Goal: Task Accomplishment & Management: Complete application form

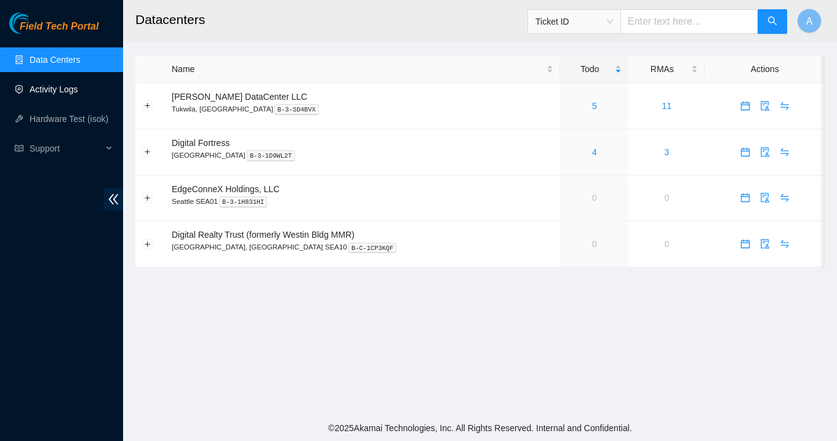
click at [78, 91] on link "Activity Logs" at bounding box center [54, 89] width 49 height 10
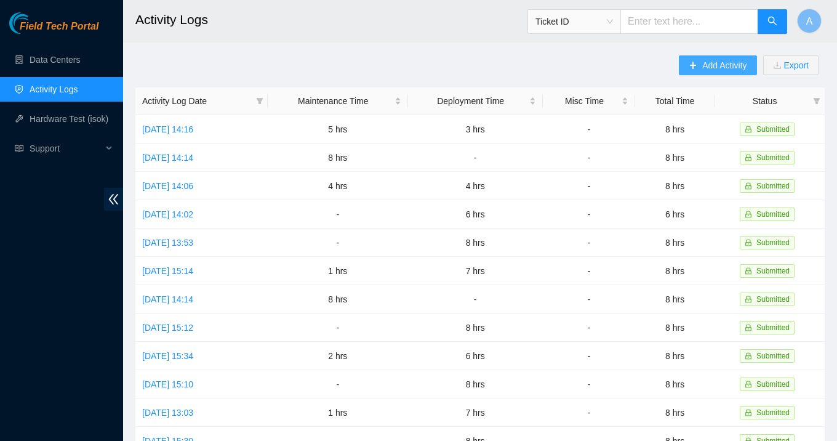
click at [702, 62] on span "Add Activity" at bounding box center [724, 65] width 44 height 14
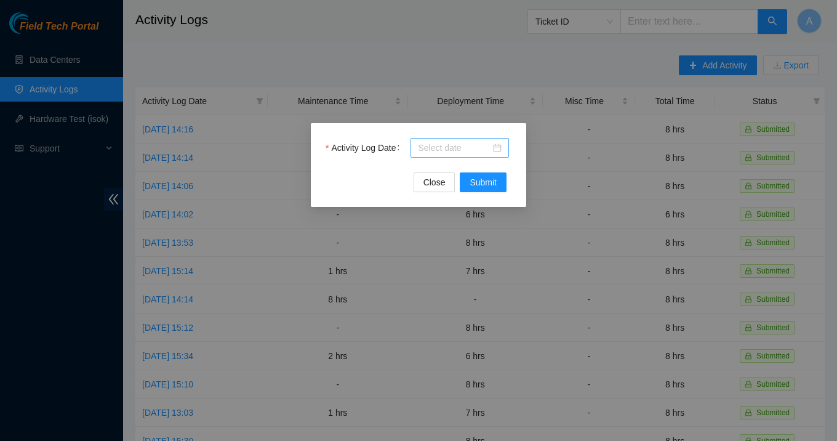
click at [495, 149] on div at bounding box center [460, 148] width 84 height 14
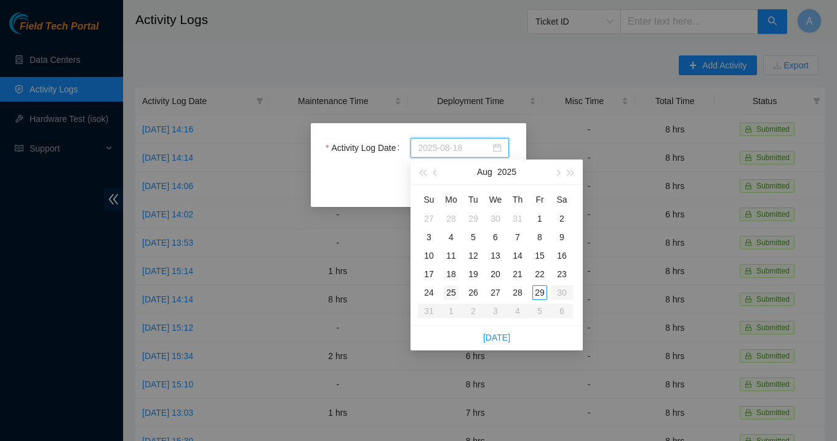
type input "2025-08-25"
click at [454, 291] on div "25" at bounding box center [451, 292] width 15 height 15
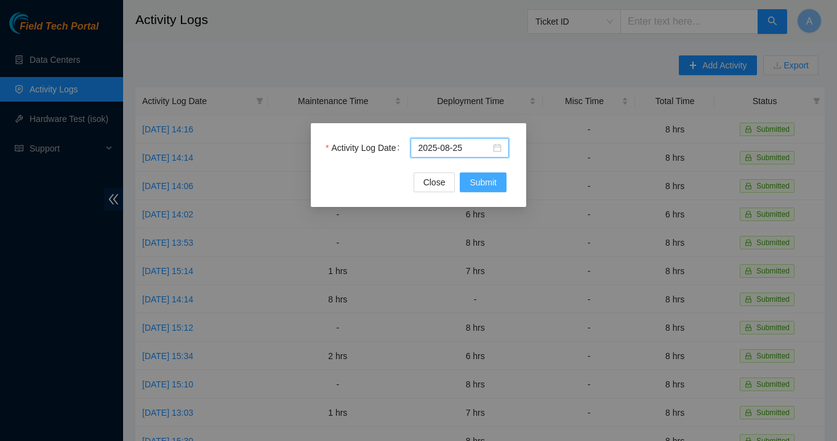
click at [494, 185] on span "Submit" at bounding box center [483, 182] width 27 height 14
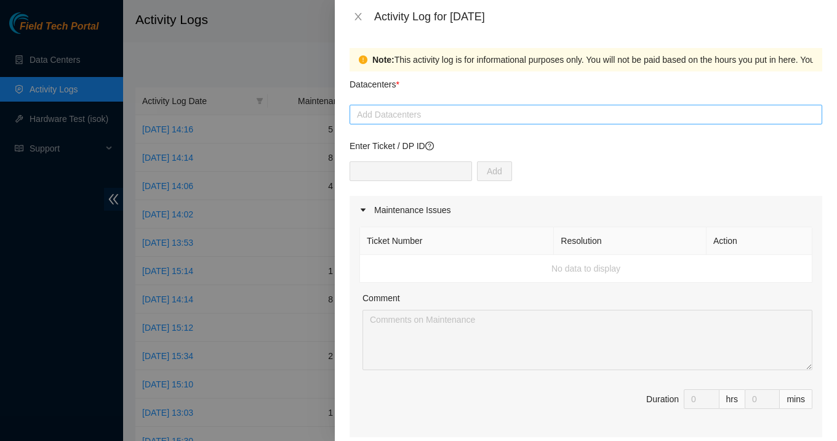
click at [398, 116] on div at bounding box center [586, 114] width 466 height 15
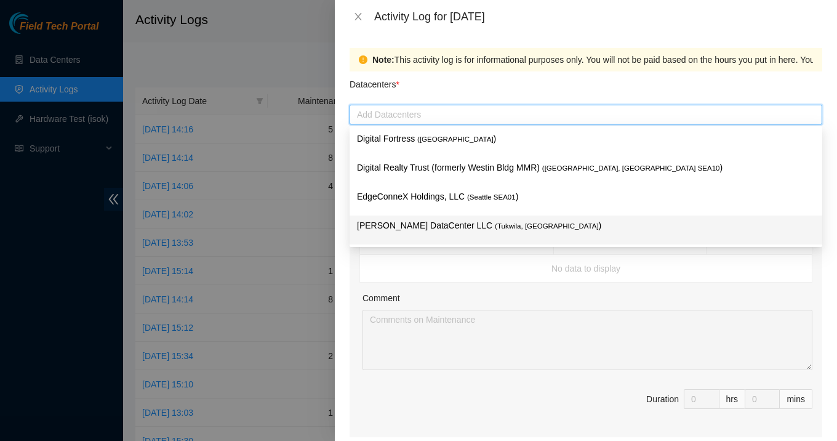
click at [398, 225] on p "[PERSON_NAME] DataCenter LLC ( [GEOGRAPHIC_DATA], [GEOGRAPHIC_DATA] )" at bounding box center [586, 225] width 458 height 14
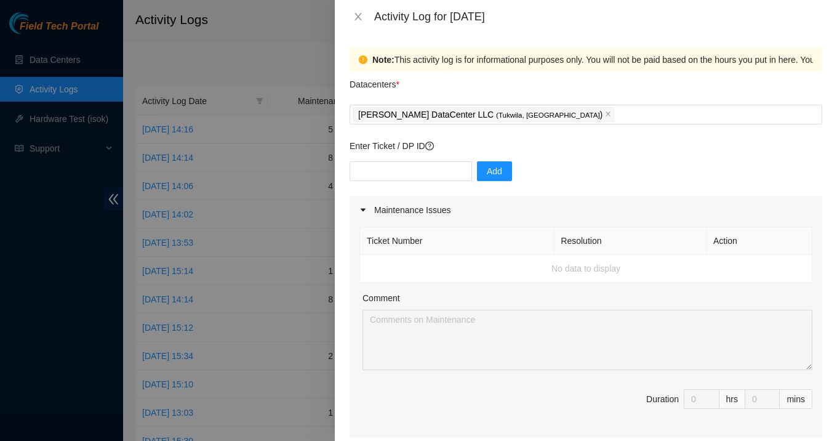
click at [417, 298] on div "Comment" at bounding box center [587, 300] width 450 height 18
click at [417, 169] on input "text" at bounding box center [411, 171] width 122 height 20
paste input "B-V-5RI2PPK"
type input "B-V-5RI2PPK"
click at [487, 170] on span "Add" at bounding box center [494, 171] width 15 height 14
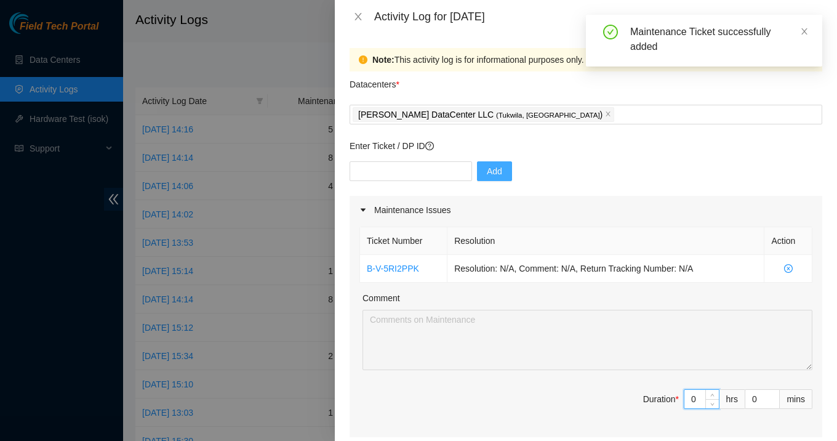
drag, startPoint x: 694, startPoint y: 396, endPoint x: 681, endPoint y: 400, distance: 13.6
click at [681, 400] on span "Duration * 0 hrs 0 mins" at bounding box center [585, 406] width 453 height 34
type input "4"
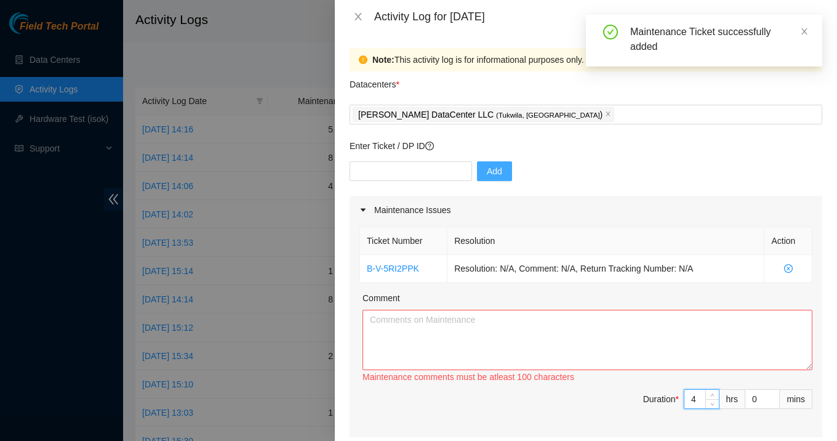
type input "4"
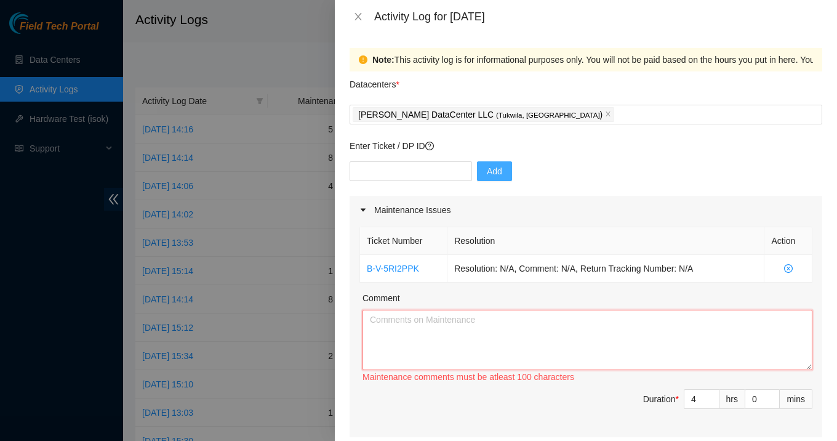
click at [487, 334] on textarea "Comment" at bounding box center [587, 340] width 450 height 60
paste textarea "Assisted the Supermicro technician and Linode engineers in mitigating Siebel-re…"
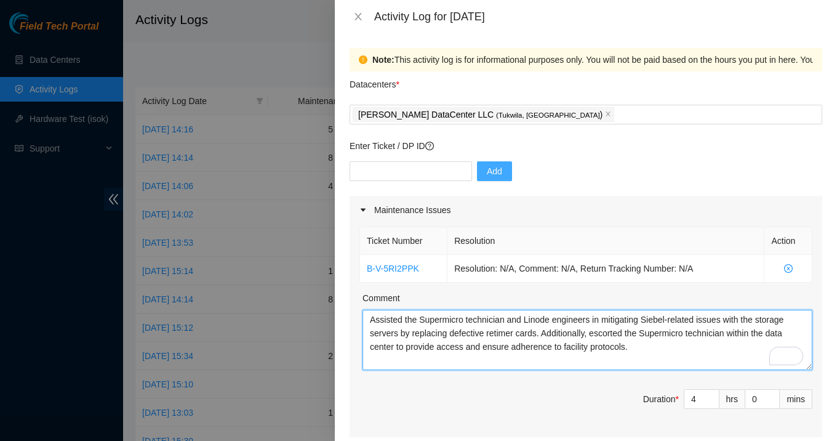
type textarea "Assisted the Supermicro technician and Linode engineers in mitigating Siebel-re…"
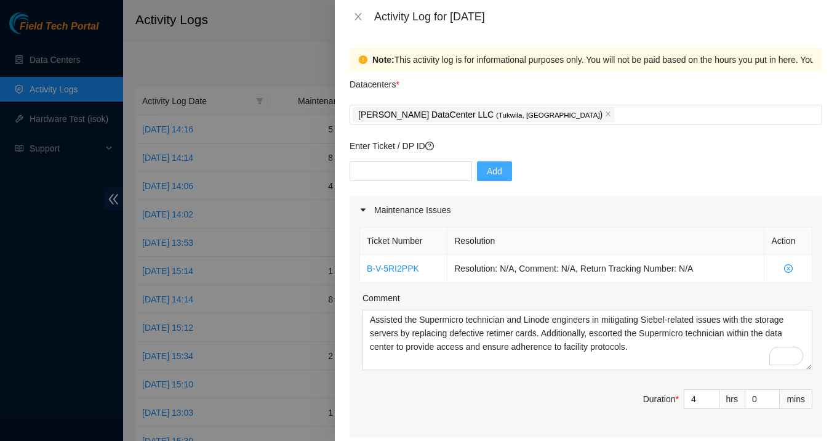
click at [431, 160] on div "Enter Ticket / DP ID Add" at bounding box center [586, 167] width 473 height 57
click at [423, 172] on input "text" at bounding box center [411, 171] width 122 height 20
paste input "B-V-5ARQZCL"
type input "B-V-5ARQZCL"
click at [487, 167] on span "Add" at bounding box center [494, 171] width 15 height 14
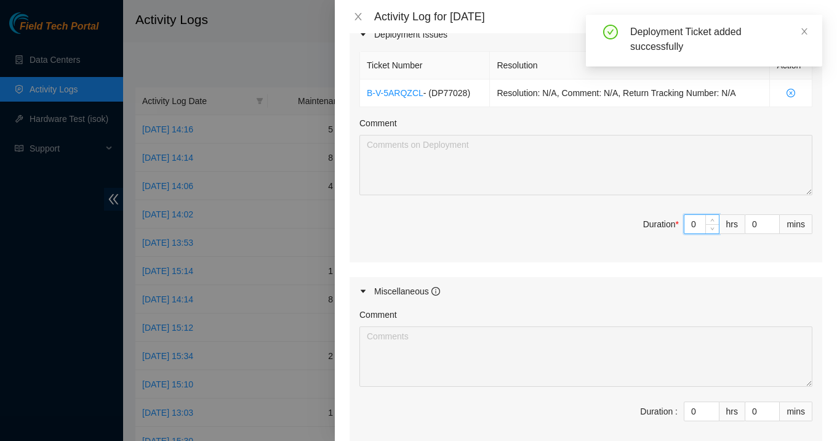
drag, startPoint x: 699, startPoint y: 224, endPoint x: 670, endPoint y: 224, distance: 28.9
click at [670, 224] on span "Duration * 0 hrs 0 mins" at bounding box center [585, 231] width 453 height 34
type input "4"
type input "8"
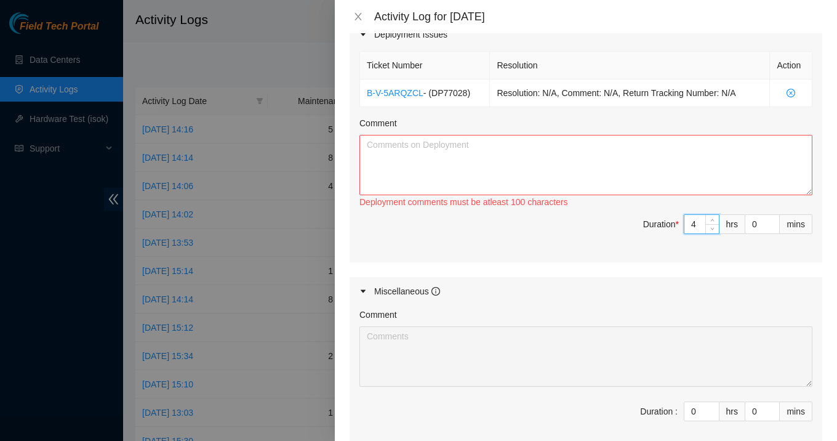
type input "4"
click at [615, 157] on textarea "Comment" at bounding box center [585, 165] width 453 height 60
click at [537, 153] on textarea "Comment" at bounding box center [585, 165] width 453 height 60
paste textarea "Continued working on the new Linode deployment by preparing the servers, instal…"
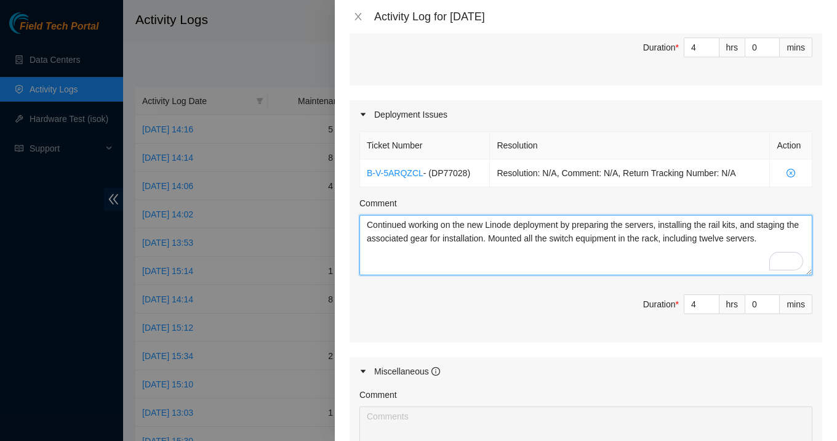
drag, startPoint x: 757, startPoint y: 225, endPoint x: 789, endPoint y: 237, distance: 34.1
click at [789, 237] on textarea "Continued working on the new Linode deployment by preparing the servers, instal…" at bounding box center [585, 245] width 453 height 60
drag, startPoint x: 580, startPoint y: 223, endPoint x: 794, endPoint y: 255, distance: 217.1
click at [794, 255] on html "Field Tech Portal Data Centers Activity Logs Hardware Test (isok) Support Activ…" at bounding box center [418, 220] width 837 height 441
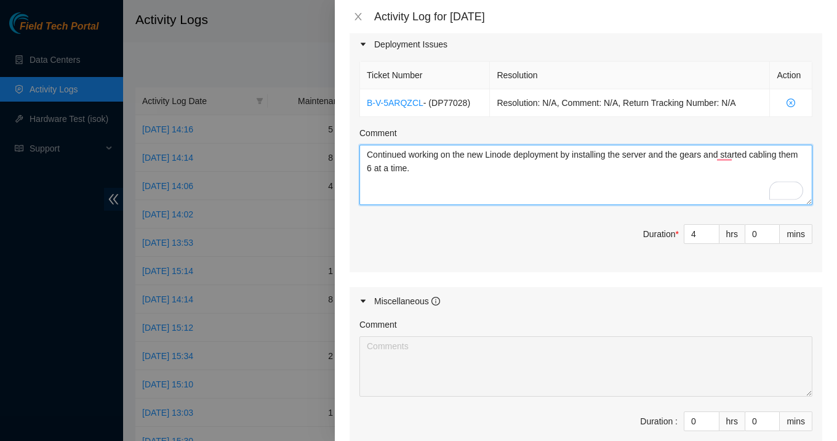
scroll to position [473, 0]
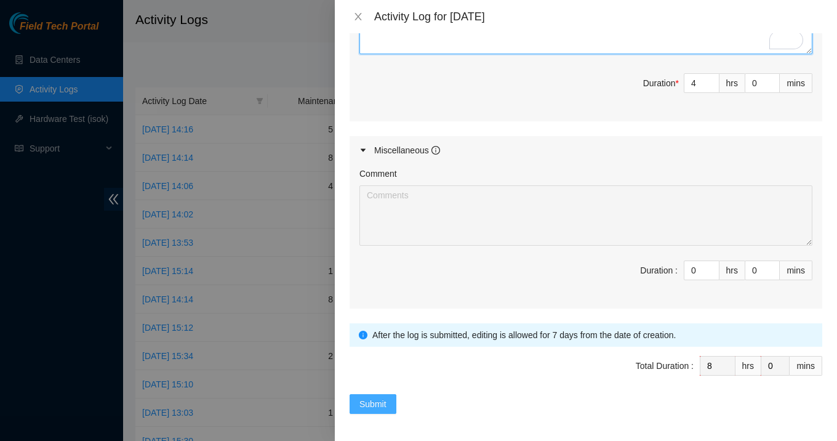
type textarea "Continued working on the new Linode deployment by installing the server and the…"
click at [372, 407] on span "Submit" at bounding box center [372, 404] width 27 height 14
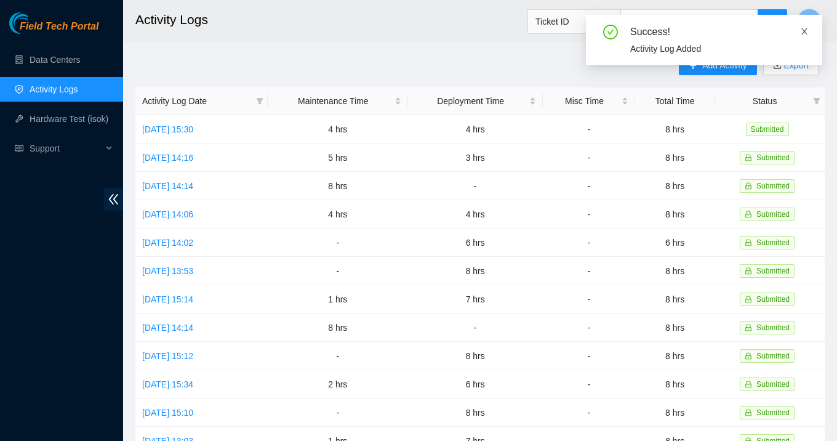
click at [803, 28] on icon "close" at bounding box center [804, 31] width 9 height 9
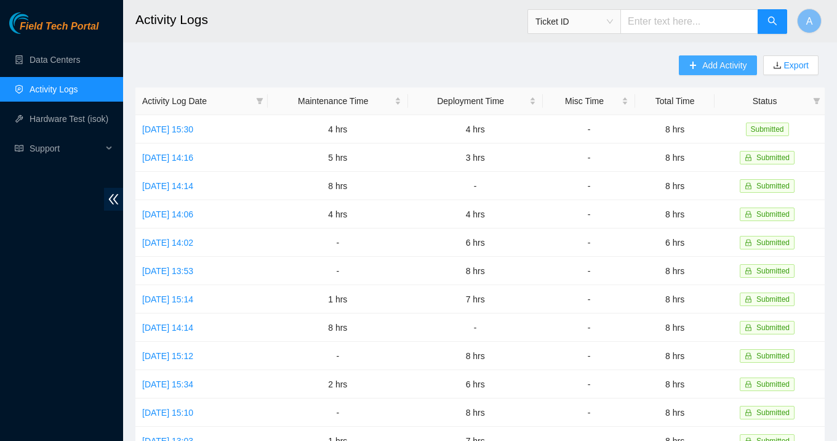
click at [731, 67] on span "Add Activity" at bounding box center [724, 65] width 44 height 14
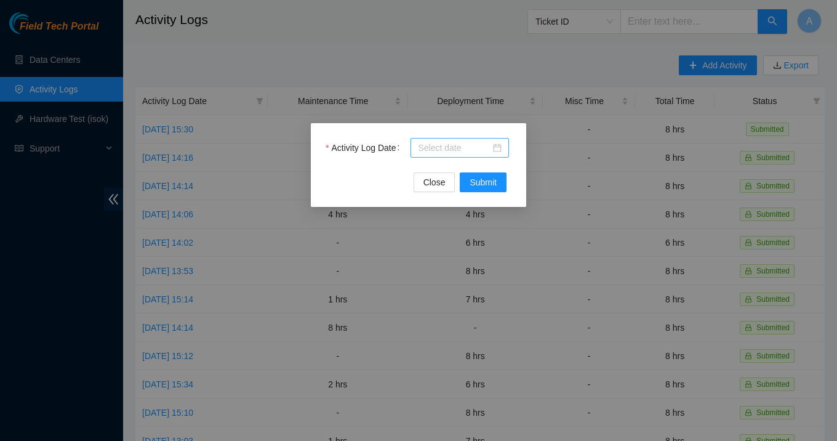
click at [500, 150] on div at bounding box center [460, 148] width 84 height 14
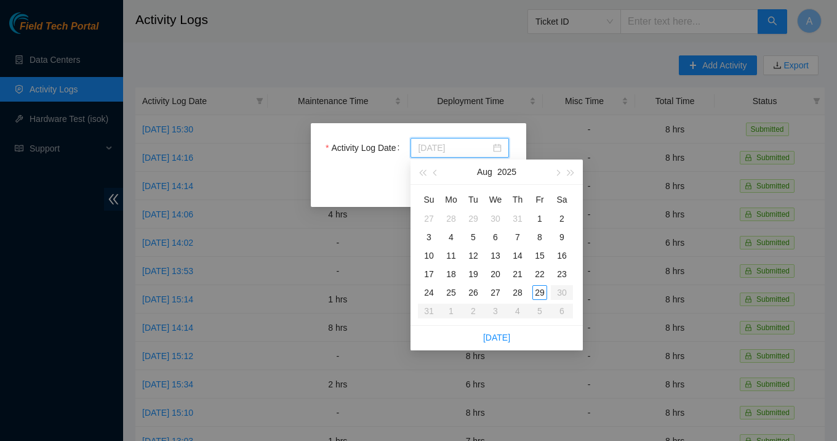
type input "2025-08-23"
type input "2025-08-25"
type input "2025-08-26"
click at [470, 291] on div "26" at bounding box center [473, 292] width 15 height 15
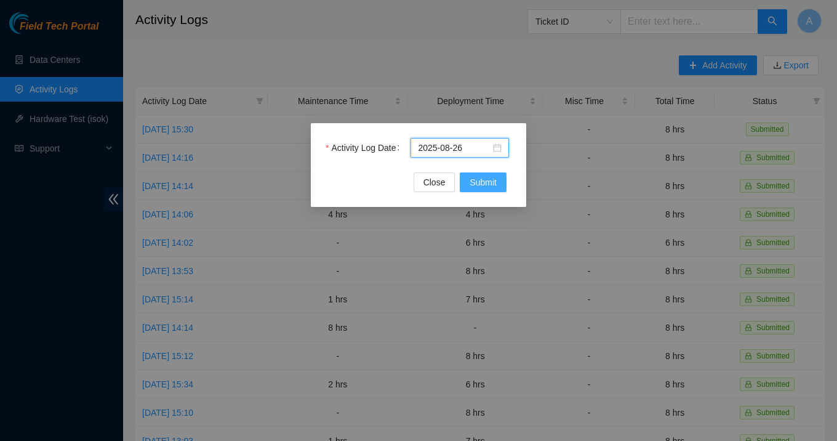
click at [488, 183] on span "Submit" at bounding box center [483, 182] width 27 height 14
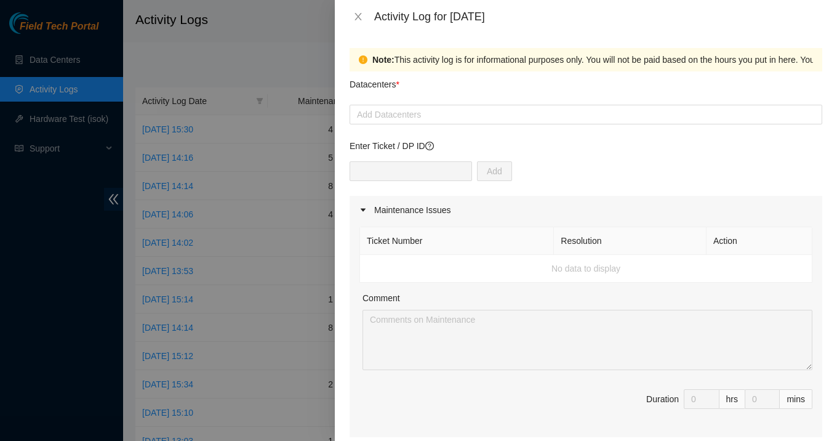
click at [441, 118] on div at bounding box center [586, 114] width 466 height 15
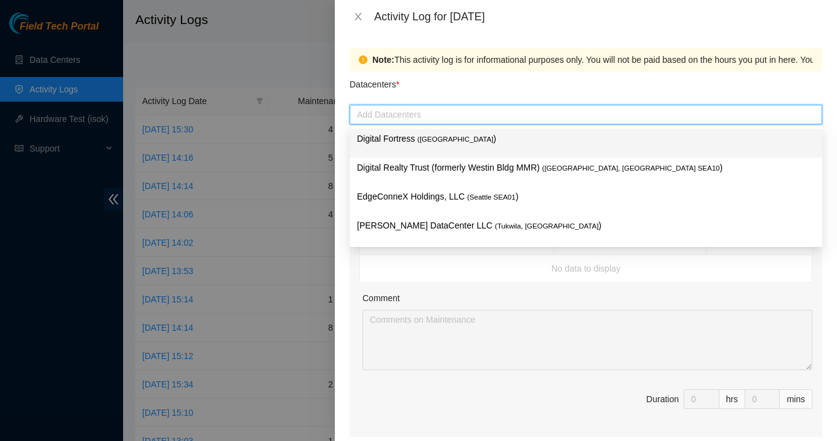
paste input "Continued working on the new Linode deployment by preparing the servers, instal…"
type input "Continued working on the new Linode deployment by preparing the servers, instal…"
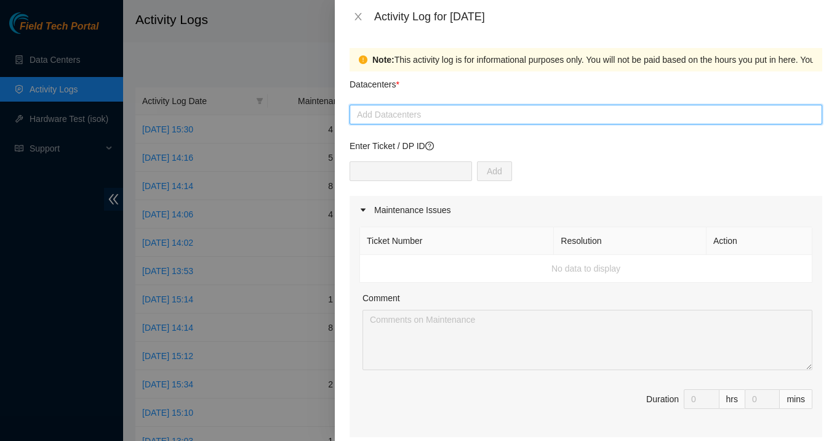
click at [432, 121] on div at bounding box center [586, 114] width 466 height 15
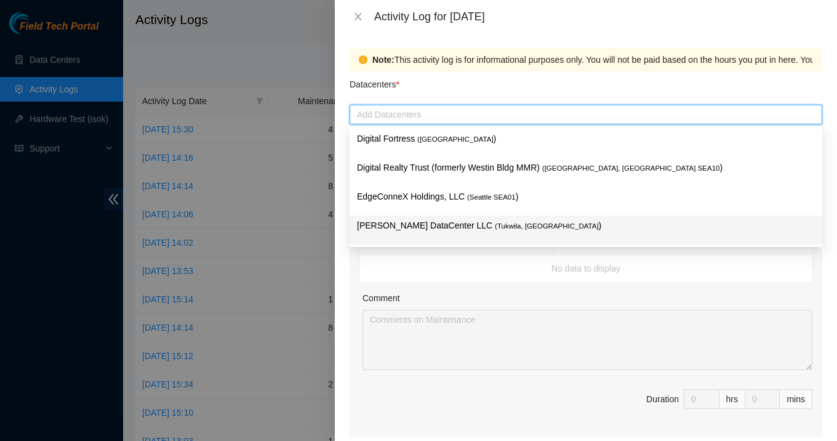
click at [417, 222] on p "[PERSON_NAME] DataCenter LLC ( [GEOGRAPHIC_DATA], [GEOGRAPHIC_DATA] )" at bounding box center [586, 225] width 458 height 14
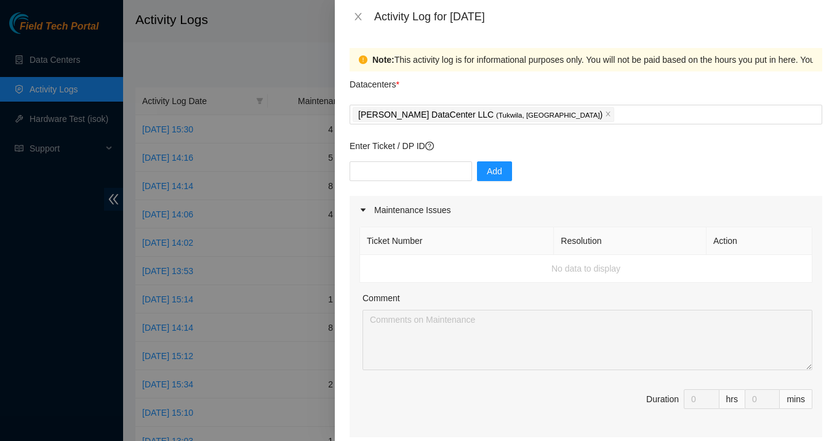
click at [345, 263] on div "Note: This activity log is for informational purposes only. You will not be pai…" at bounding box center [586, 236] width 502 height 407
click at [398, 164] on input "text" at bounding box center [411, 171] width 122 height 20
paste input "B-V-5ARQZCL"
type input "B-V-5ARQZCL"
click at [492, 174] on button "Add" at bounding box center [494, 171] width 35 height 20
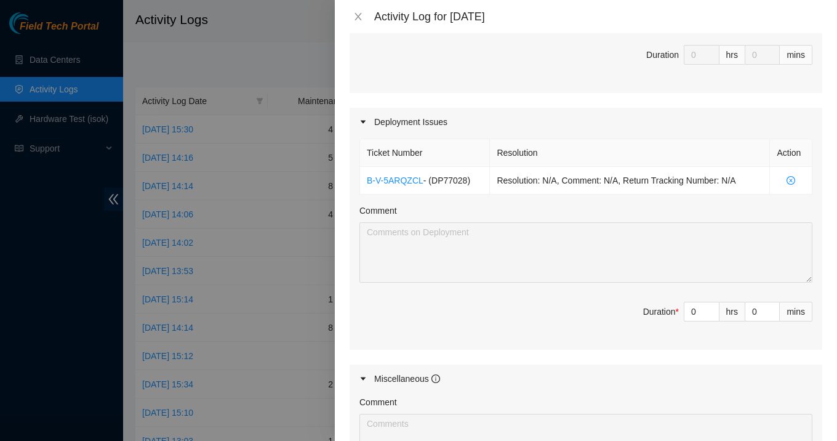
scroll to position [338, 0]
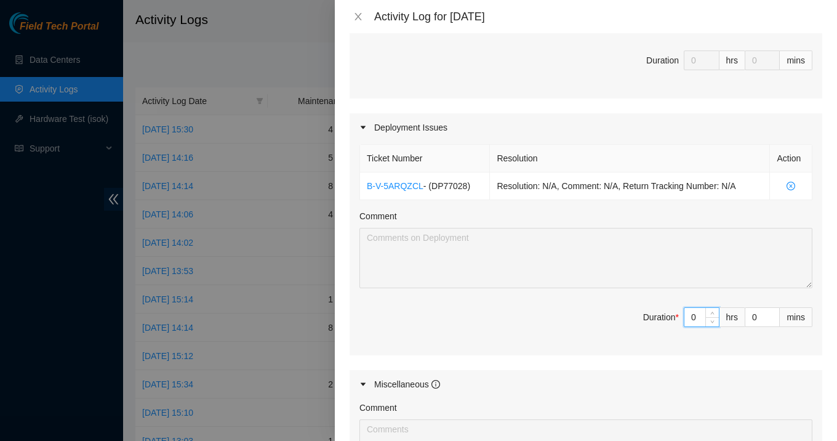
drag, startPoint x: 702, startPoint y: 321, endPoint x: 676, endPoint y: 321, distance: 25.8
click at [676, 321] on span "Duration * 0 hrs 0 mins" at bounding box center [585, 324] width 453 height 34
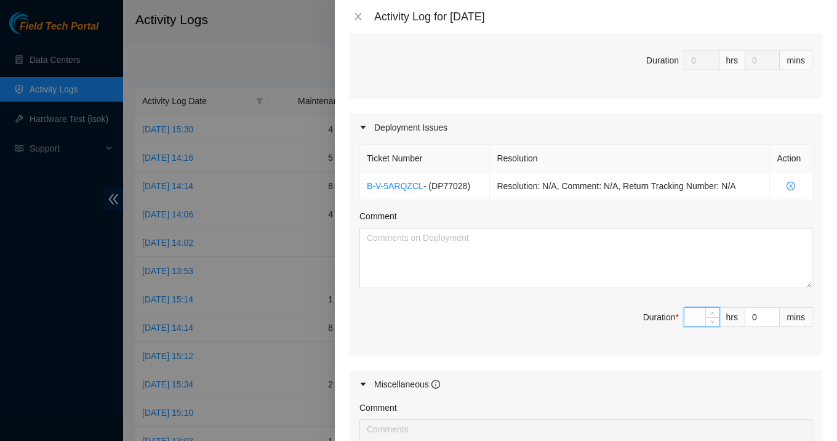
type input "4"
click at [519, 249] on textarea "Comment" at bounding box center [585, 258] width 453 height 60
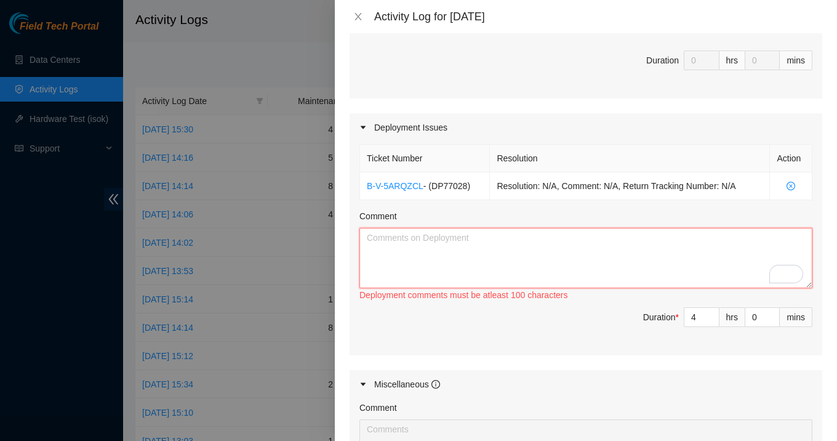
paste textarea "Continued working on the new Linode deployment by preparing the servers, instal…"
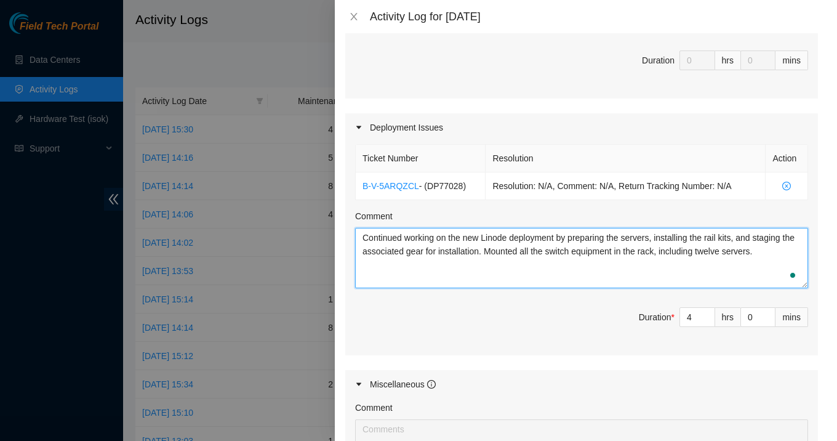
scroll to position [0, 0]
drag, startPoint x: 581, startPoint y: 249, endPoint x: 779, endPoint y: 271, distance: 199.3
click at [779, 271] on textarea "Continued working on the new Linode deployment by preparing the servers, instal…" at bounding box center [585, 258] width 453 height 60
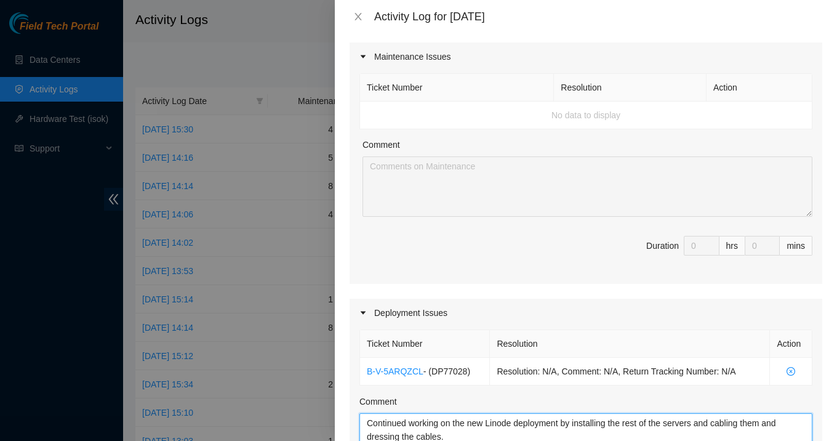
scroll to position [117, 0]
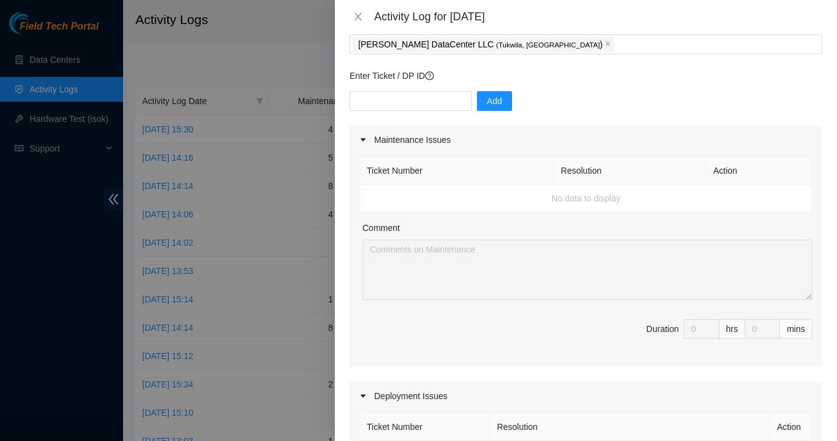
type textarea "Continued working on the new Linode deployment by installing the rest of the se…"
click at [424, 115] on div "Add" at bounding box center [586, 108] width 473 height 34
click at [414, 110] on input "text" at bounding box center [411, 101] width 122 height 20
paste input "B-V-5RI2PPK"
type input "B-V-5RI2PPK"
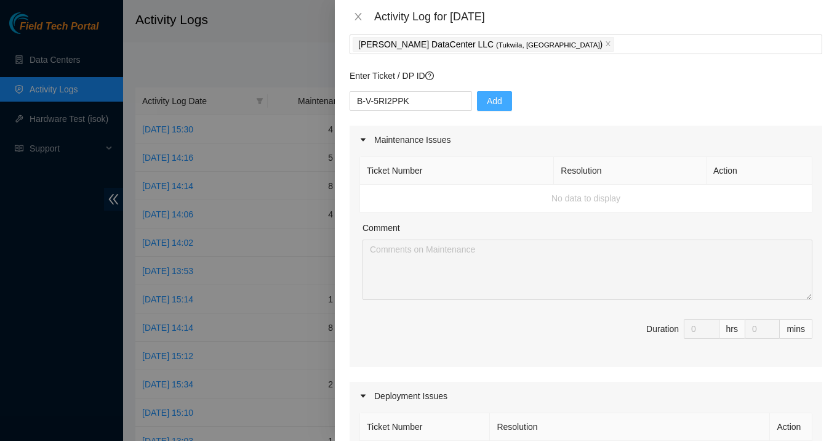
click at [487, 99] on span "Add" at bounding box center [494, 101] width 15 height 14
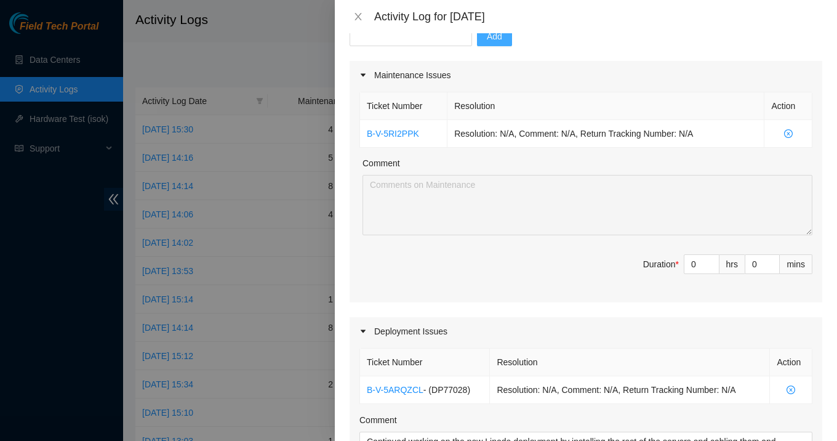
scroll to position [142, 0]
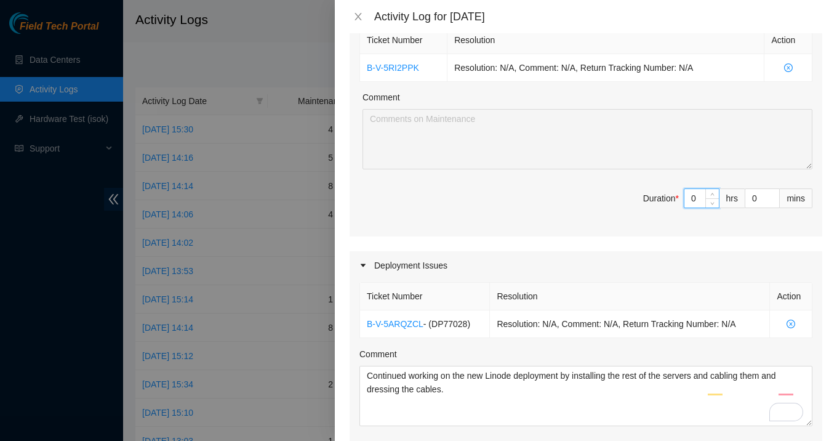
drag, startPoint x: 702, startPoint y: 199, endPoint x: 663, endPoint y: 194, distance: 38.5
click at [663, 194] on span "Duration * 0 hrs 0 mins" at bounding box center [585, 205] width 453 height 34
type input "4"
type input "8"
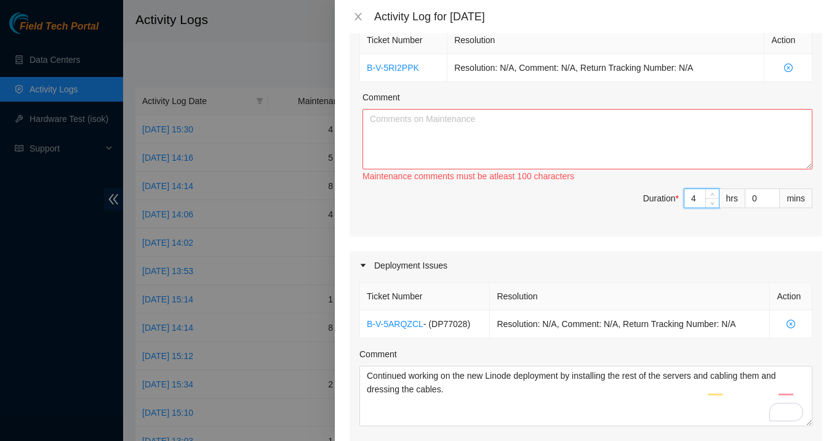
type input "4"
click at [585, 145] on textarea "Comment" at bounding box center [587, 139] width 450 height 60
paste textarea "Assisted the Supermicro technician and Linode engineers in mitigating Siebel-re…"
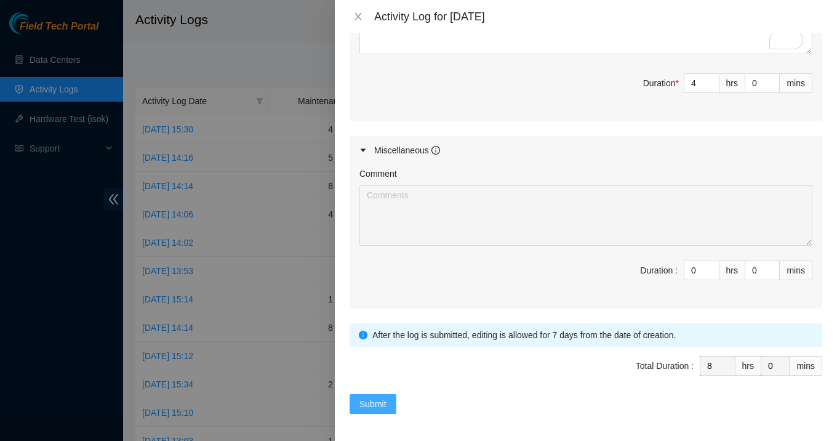
type textarea "Assisted the Supermicro technician and Linode engineers in mitigating Siebel-re…"
click at [393, 398] on button "Submit" at bounding box center [373, 404] width 47 height 20
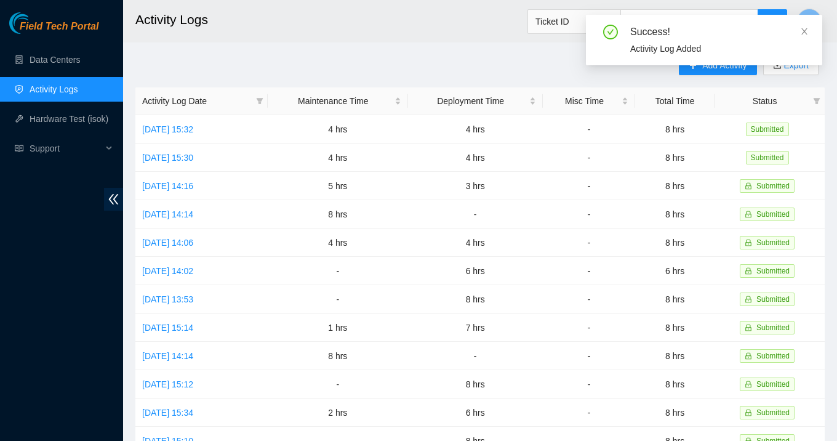
click at [488, 26] on h2 "Activity Logs" at bounding box center [419, 19] width 569 height 39
click at [808, 33] on icon "close" at bounding box center [804, 31] width 9 height 9
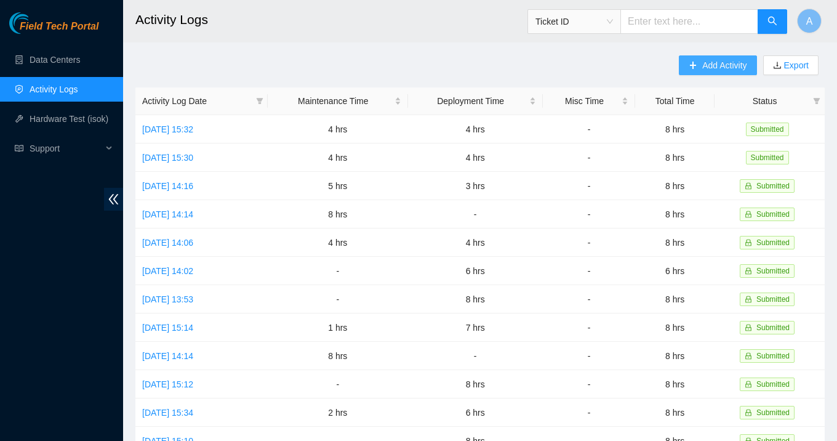
click at [690, 66] on icon "plus" at bounding box center [693, 65] width 9 height 9
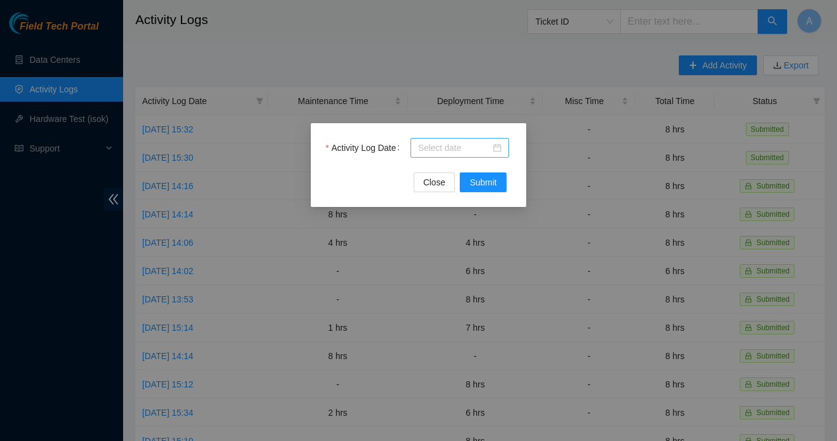
click at [495, 146] on div at bounding box center [460, 148] width 84 height 14
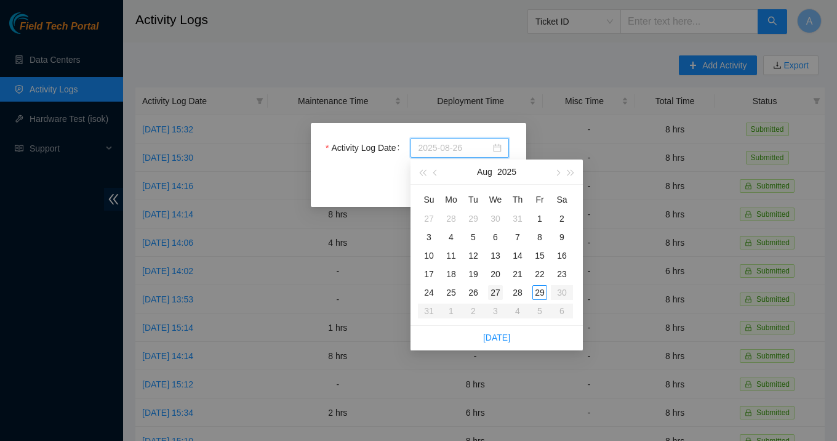
type input "[DATE]"
click at [495, 288] on div "27" at bounding box center [495, 292] width 15 height 15
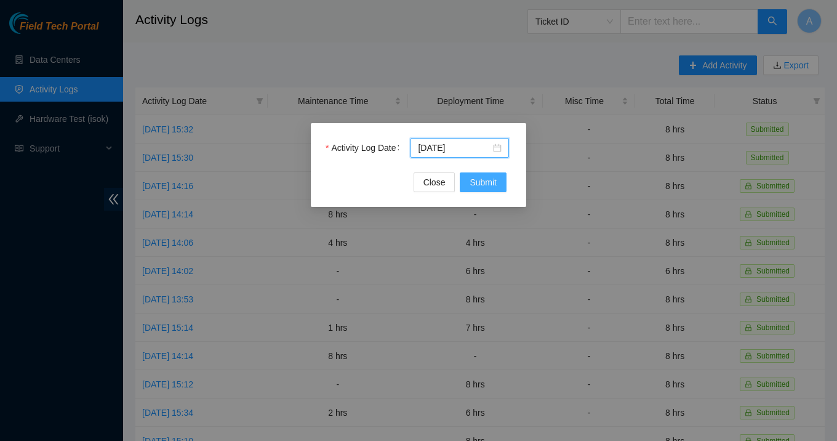
click at [495, 176] on span "Submit" at bounding box center [483, 182] width 27 height 14
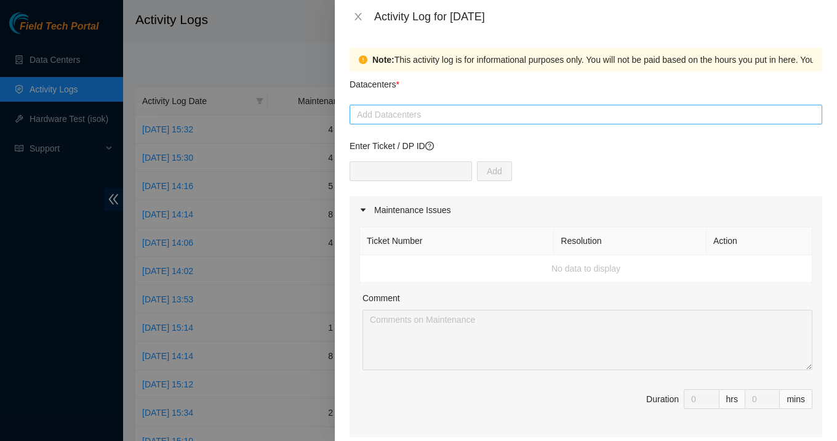
click at [440, 108] on div at bounding box center [586, 114] width 466 height 15
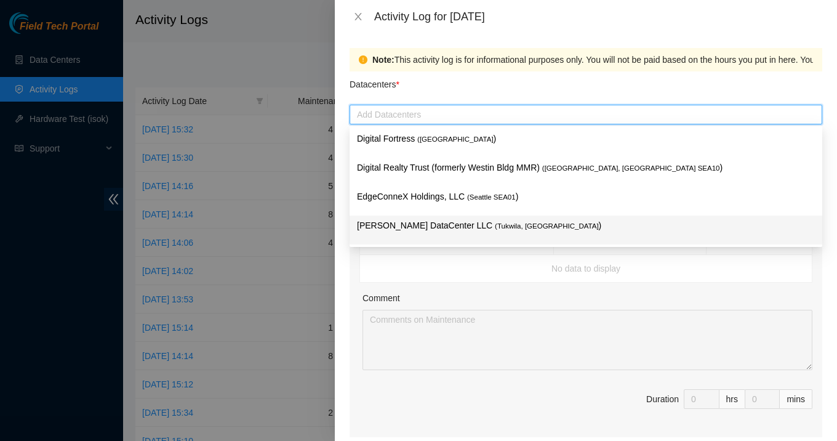
click at [438, 228] on p "[PERSON_NAME] DataCenter LLC ( [GEOGRAPHIC_DATA], [GEOGRAPHIC_DATA] )" at bounding box center [586, 225] width 458 height 14
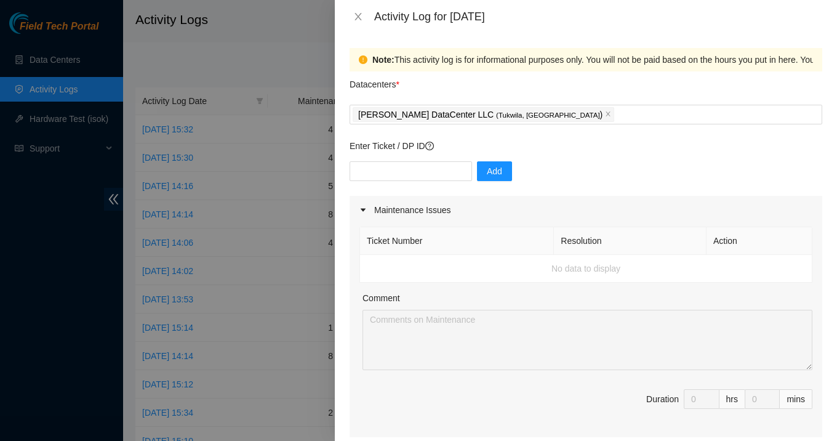
click at [381, 273] on td "No data to display" at bounding box center [586, 269] width 452 height 28
click at [399, 173] on input "text" at bounding box center [411, 171] width 122 height 20
paste input "B-V-5RI2PPK"
type input "B-V-5RI2PPK"
click at [487, 175] on span "Add" at bounding box center [494, 171] width 15 height 14
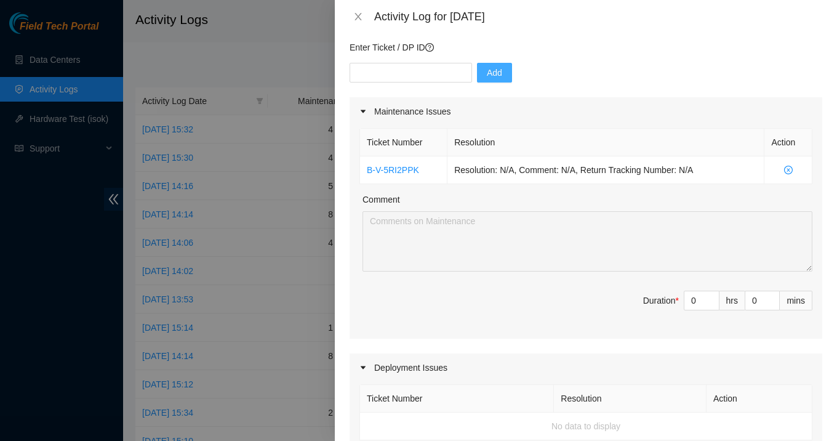
scroll to position [103, 0]
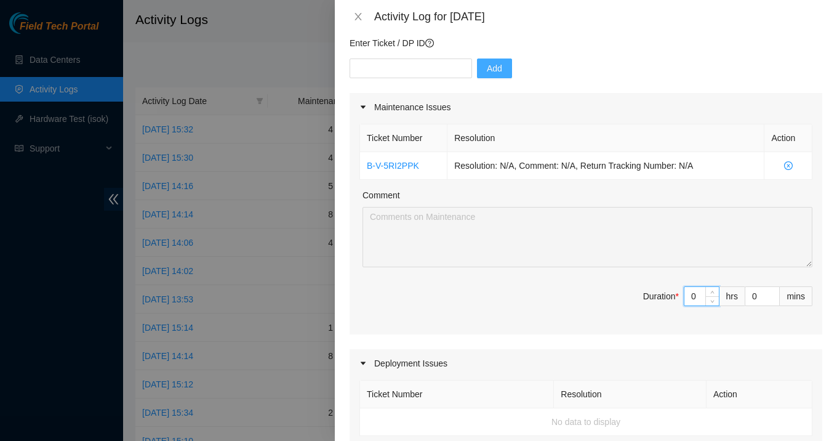
drag, startPoint x: 697, startPoint y: 302, endPoint x: 671, endPoint y: 294, distance: 26.3
click at [671, 294] on span "Duration * 0 hrs 0 mins" at bounding box center [585, 303] width 453 height 34
type input "4"
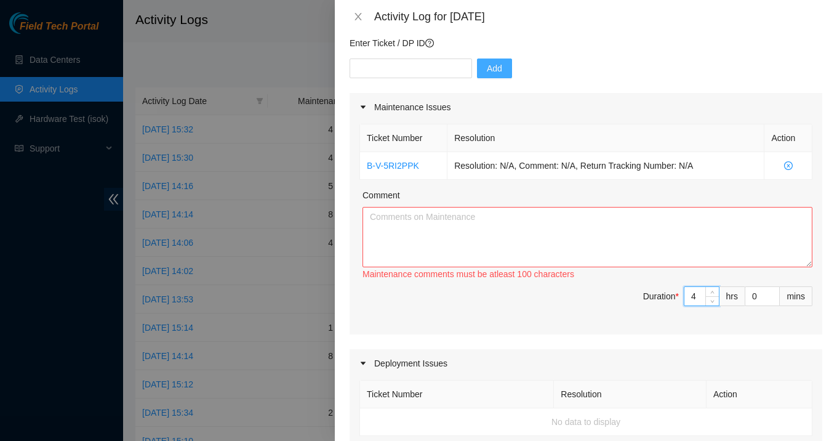
type input "4"
click at [622, 249] on textarea "Comment" at bounding box center [587, 237] width 450 height 60
paste textarea "Assisted the Supermicro technician and Linode engineers in mitigating Siebel-re…"
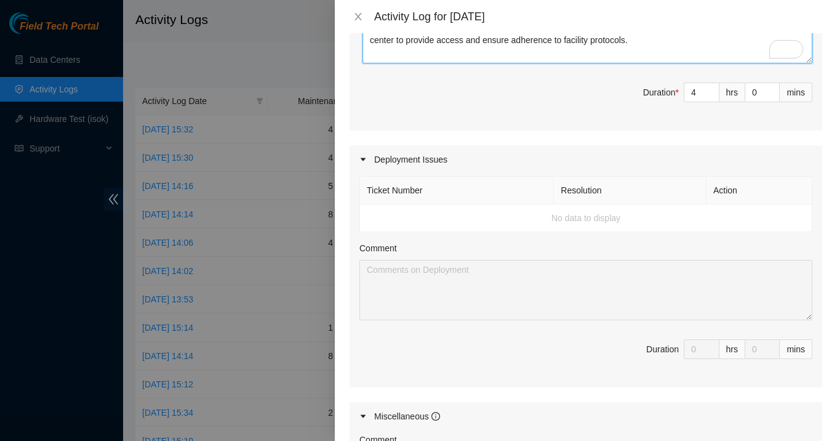
scroll to position [307, 0]
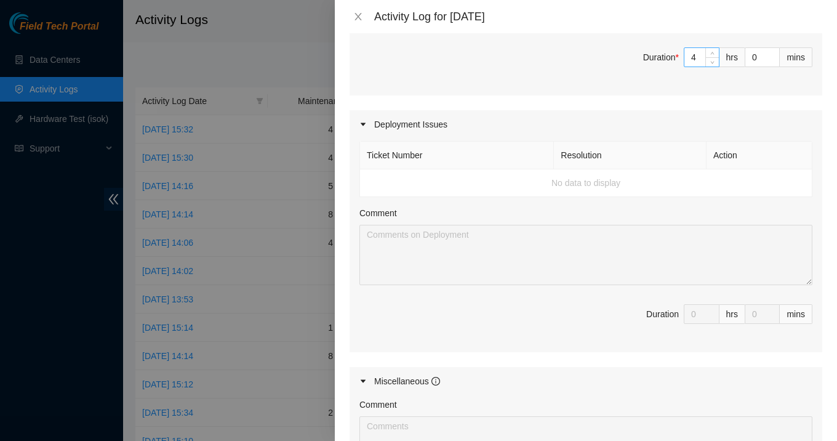
type textarea "Assisted the Supermicro technician and Linode engineers in mitigating Siebel-re…"
click at [694, 59] on input "4" at bounding box center [701, 57] width 34 height 18
type input "0"
type input "3"
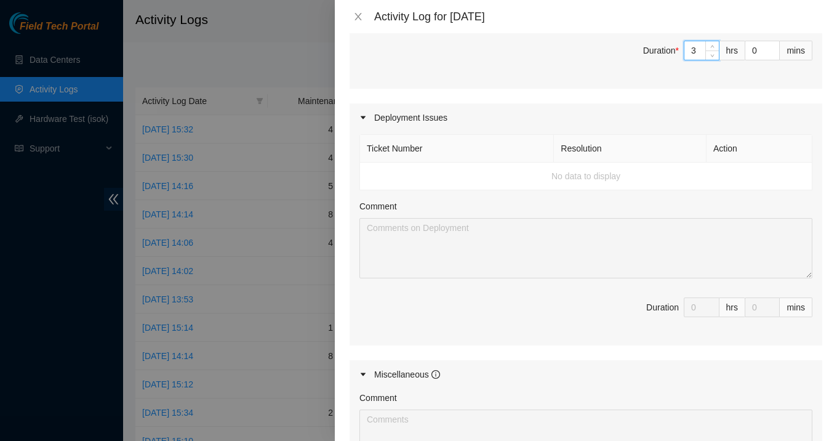
type input "3"
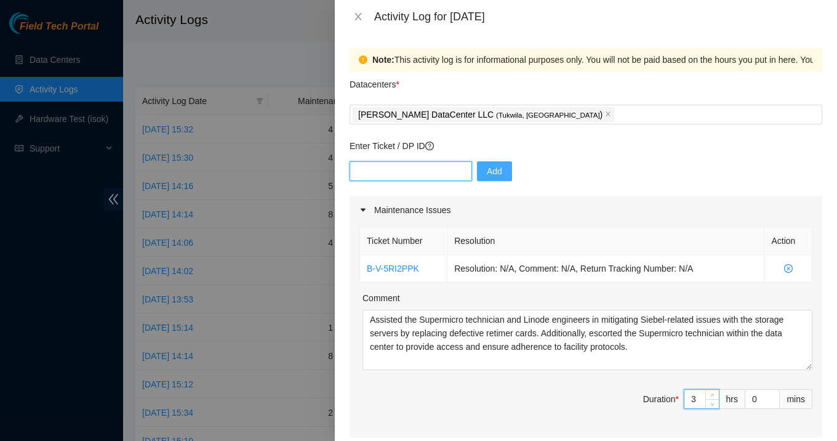
click at [404, 169] on input "text" at bounding box center [411, 171] width 122 height 20
paste input "B-V-5ARQZCL"
type input "B-V-5ARQZCL"
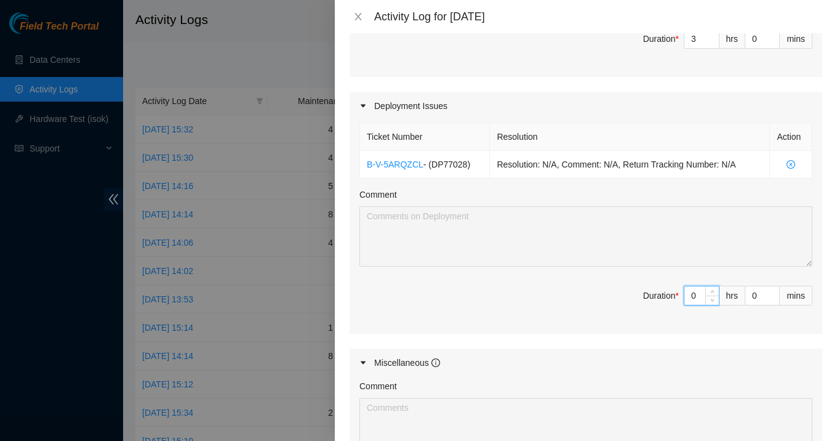
drag, startPoint x: 698, startPoint y: 296, endPoint x: 671, endPoint y: 293, distance: 27.9
click at [671, 293] on span "Duration * 0 hrs 0 mins" at bounding box center [585, 303] width 453 height 34
type input "5"
type input "8"
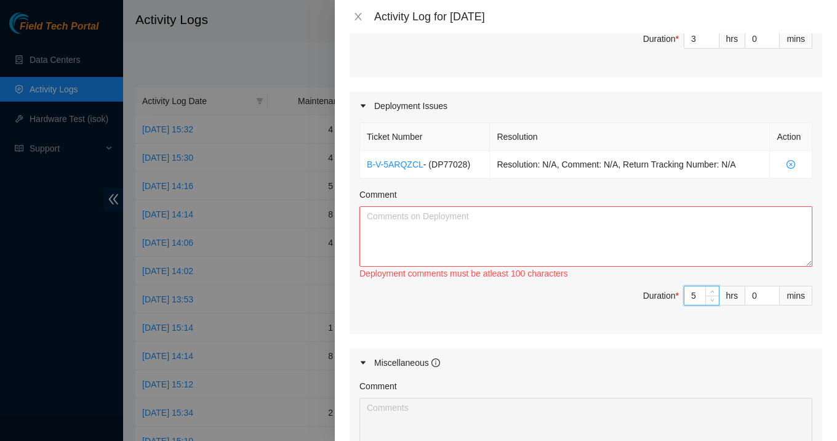
type input "5"
click at [622, 234] on textarea "Comment" at bounding box center [585, 236] width 453 height 60
paste textarea "Continued working on the new Linode deployment by installing the rest of the se…"
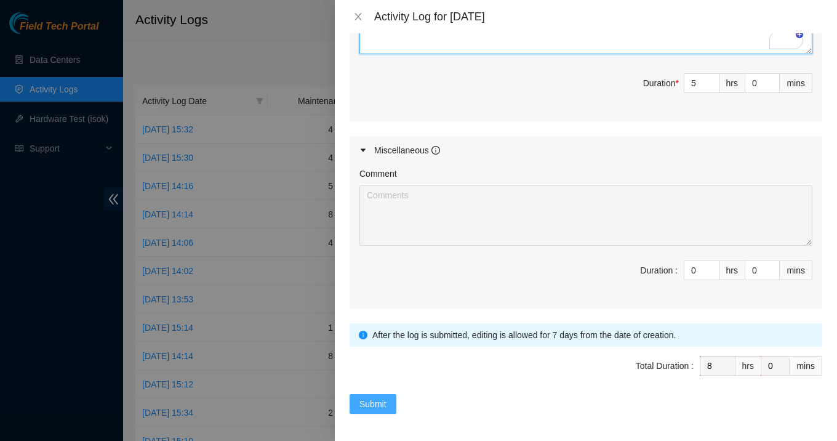
type textarea "Continued working on the new Linode deployment by installing the rest of the se…"
click at [390, 398] on button "Submit" at bounding box center [373, 404] width 47 height 20
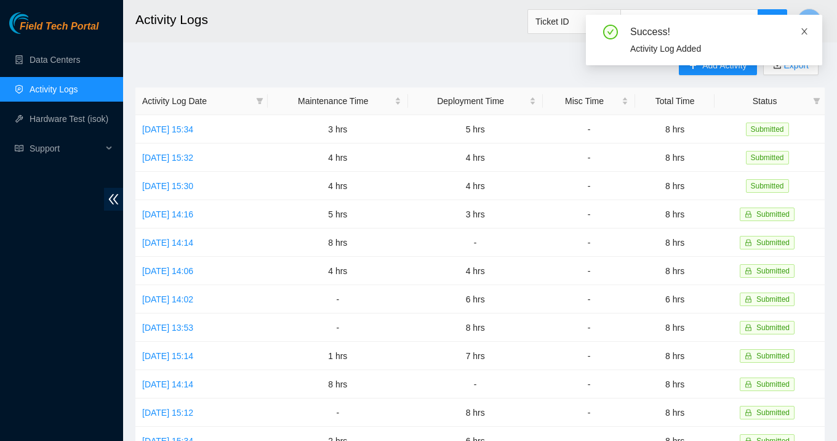
click at [807, 32] on icon "close" at bounding box center [804, 31] width 9 height 9
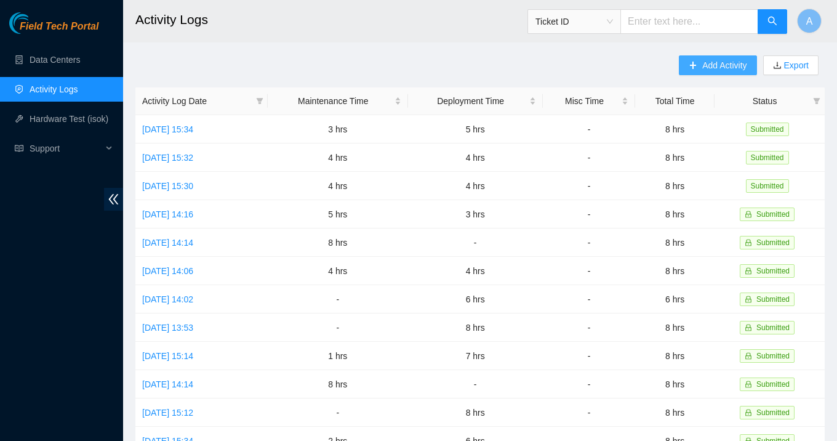
click at [729, 62] on span "Add Activity" at bounding box center [724, 65] width 44 height 14
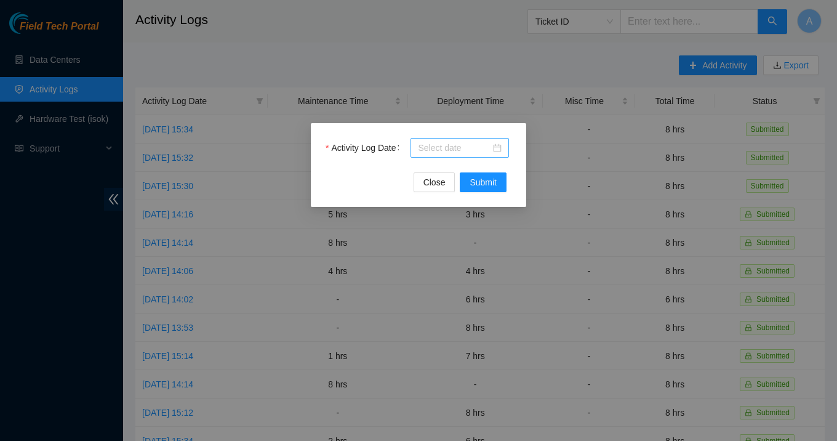
click at [497, 148] on div at bounding box center [460, 148] width 84 height 14
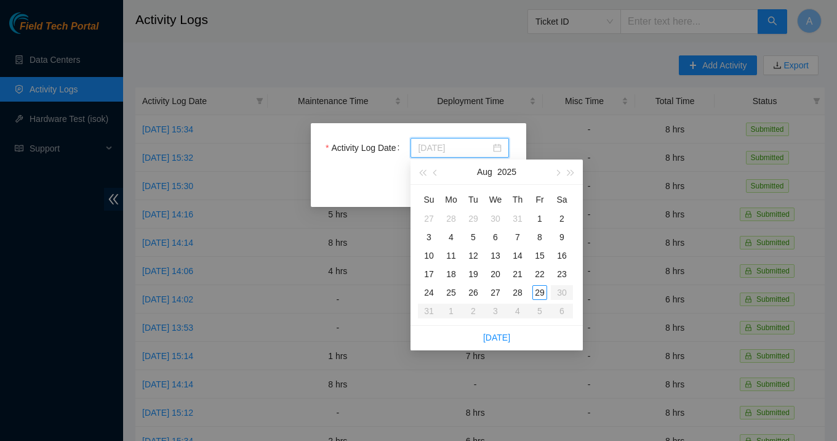
type input "2025-07-30"
type input "[DATE]"
click at [517, 293] on div "28" at bounding box center [517, 292] width 15 height 15
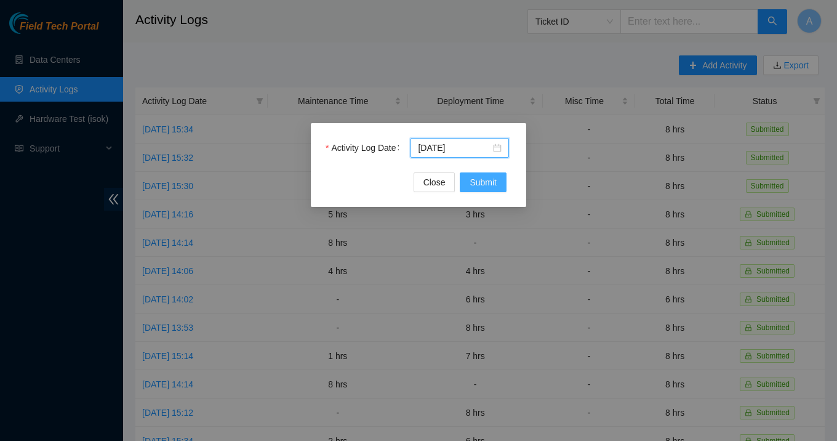
click at [487, 186] on span "Submit" at bounding box center [483, 182] width 27 height 14
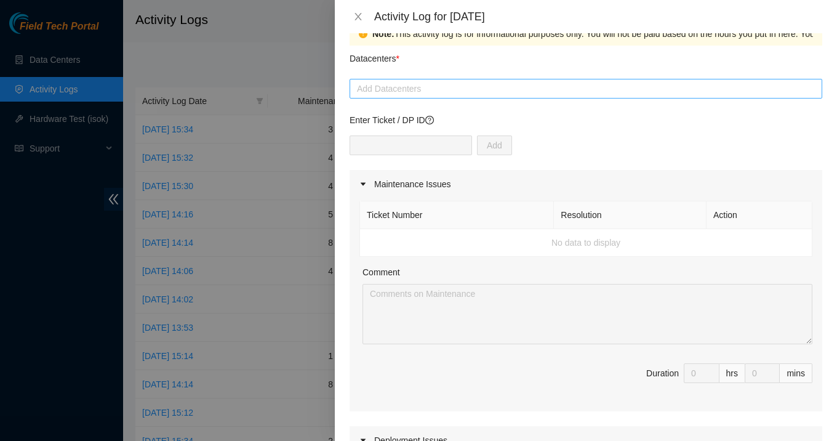
scroll to position [0, 0]
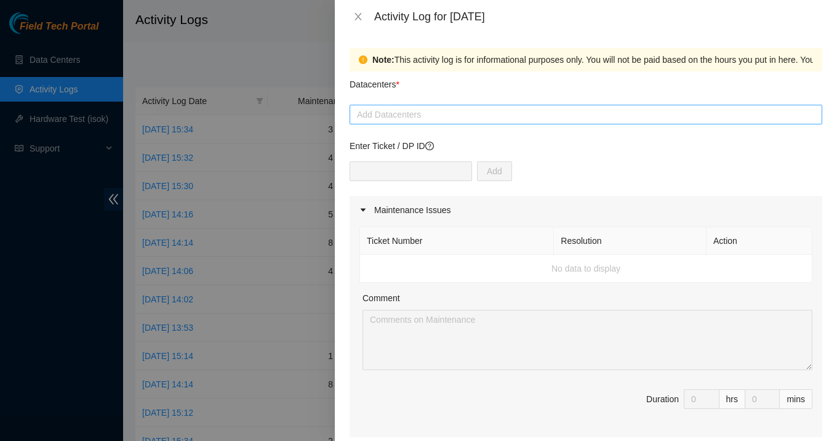
click at [439, 116] on div at bounding box center [586, 114] width 466 height 15
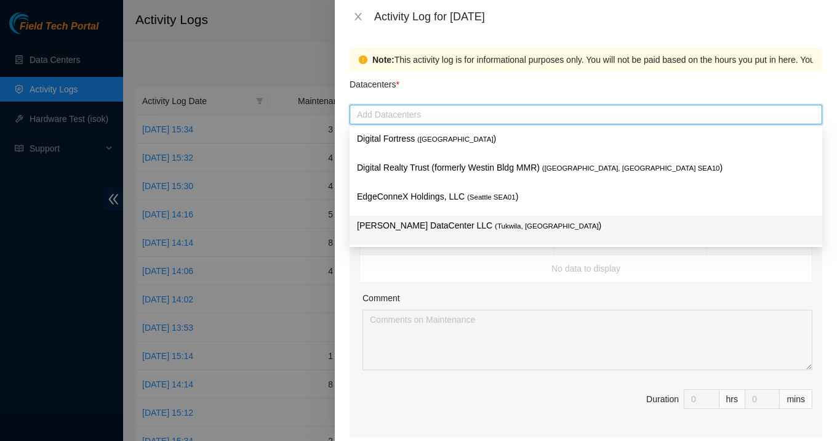
click at [495, 228] on span "( Tukwila, WA" at bounding box center [547, 225] width 104 height 7
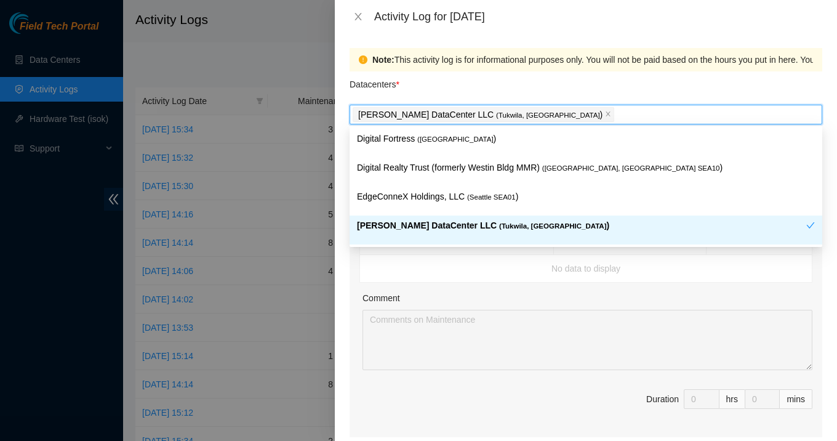
click at [419, 278] on td "No data to display" at bounding box center [586, 269] width 452 height 28
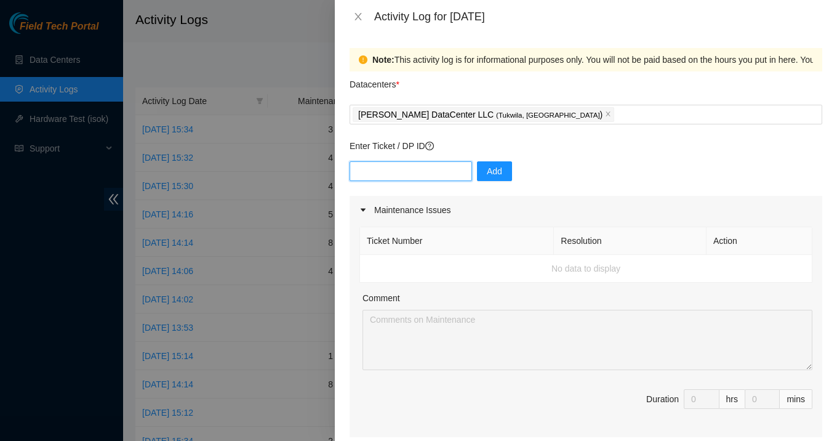
click at [406, 172] on input "text" at bounding box center [411, 171] width 122 height 20
paste input "B-V-5ARQZCL"
type input "B-V-5ARQZCL"
click at [479, 164] on button "Add" at bounding box center [494, 171] width 35 height 20
click at [423, 142] on p "Enter Ticket / DP ID" at bounding box center [586, 146] width 473 height 14
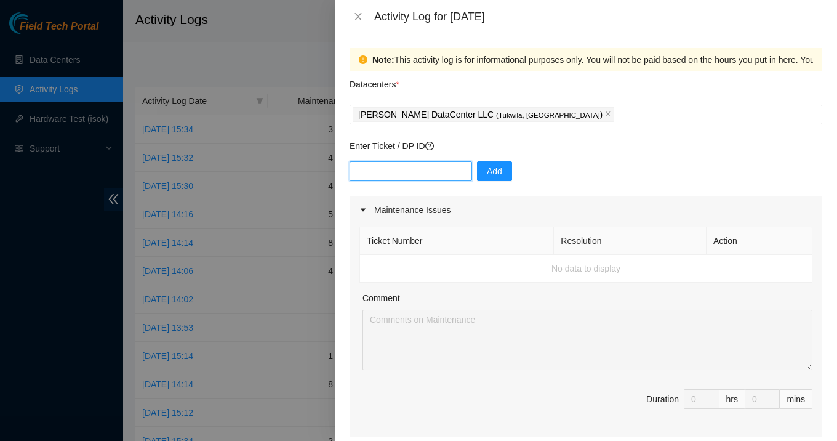
click at [424, 168] on input "text" at bounding box center [411, 171] width 122 height 20
type input "DP77028"
click at [487, 175] on span "Add" at bounding box center [494, 171] width 15 height 14
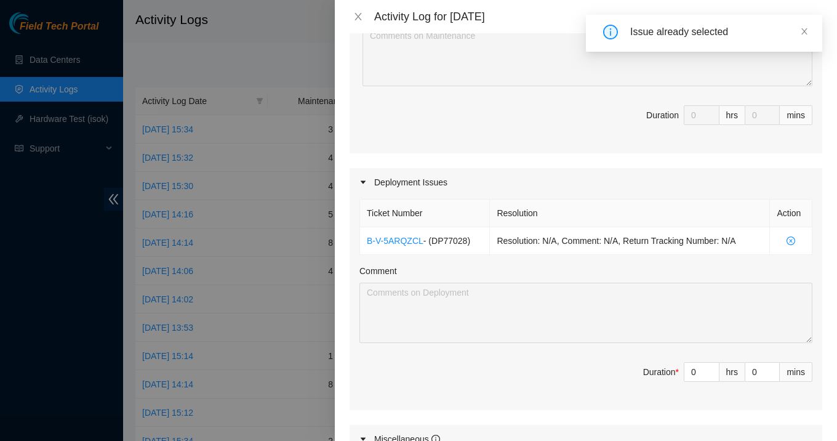
scroll to position [311, 0]
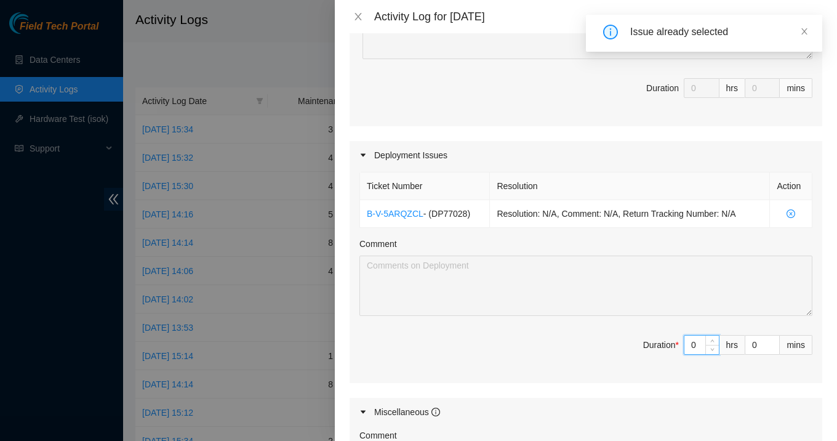
drag, startPoint x: 699, startPoint y: 345, endPoint x: 673, endPoint y: 346, distance: 25.9
click at [673, 346] on span "Duration * 0 hrs 0 mins" at bounding box center [585, 352] width 453 height 34
type input "6"
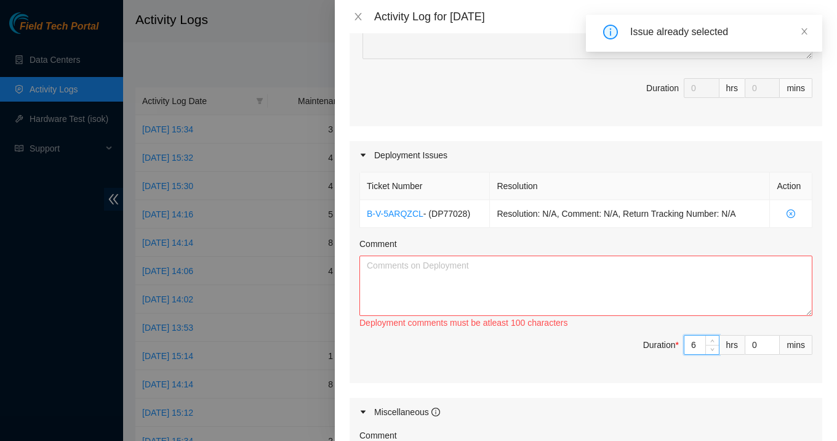
type input "6"
click at [588, 283] on textarea "Comment" at bounding box center [585, 285] width 453 height 60
paste textarea "Continued working on the new Linode deployment by installing the rest of the se…"
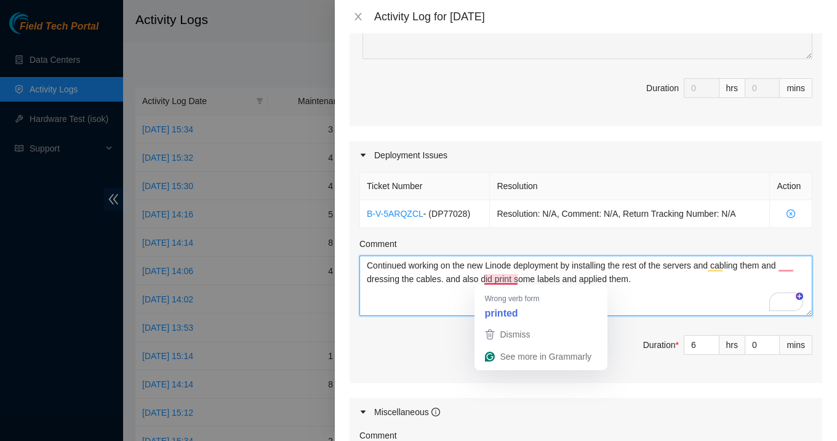
drag, startPoint x: 643, startPoint y: 278, endPoint x: 484, endPoint y: 277, distance: 159.4
click at [484, 277] on textarea "Continued working on the new Linode deployment by installing the rest of the se…" at bounding box center [585, 285] width 453 height 60
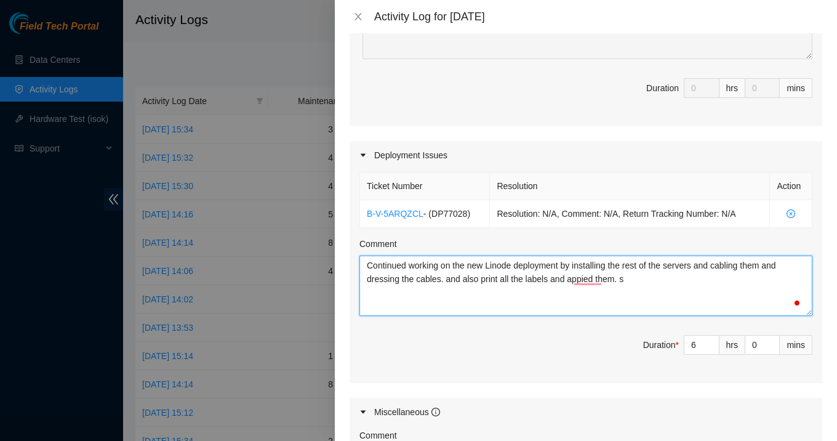
type textarea "Continued working on the new Linode deployment by installing the rest of the se…"
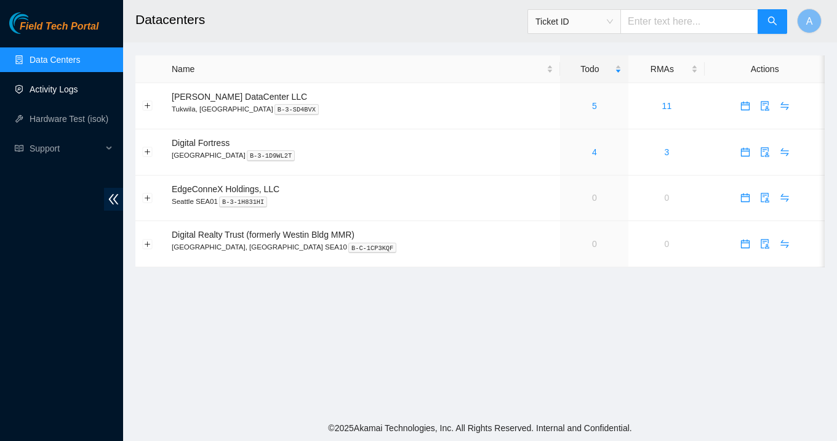
click at [60, 94] on link "Activity Logs" at bounding box center [54, 89] width 49 height 10
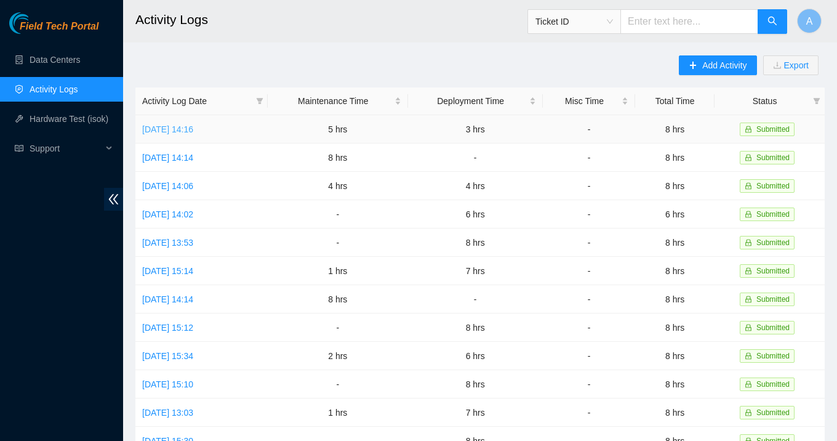
click at [193, 128] on link "[DATE] 14:16" at bounding box center [167, 129] width 51 height 10
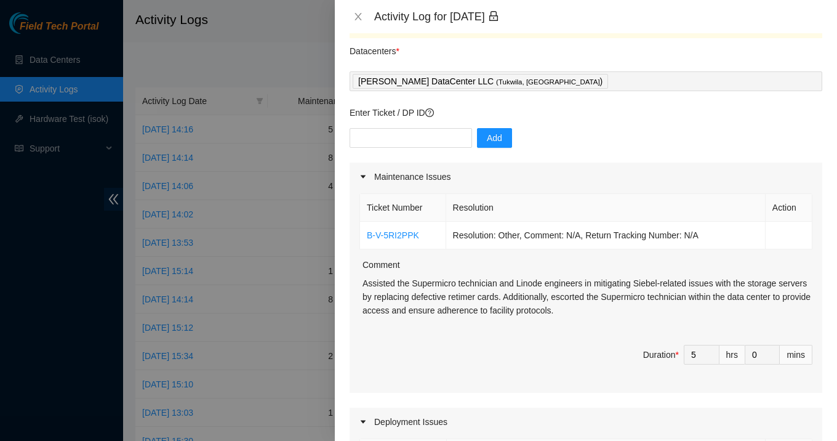
scroll to position [36, 0]
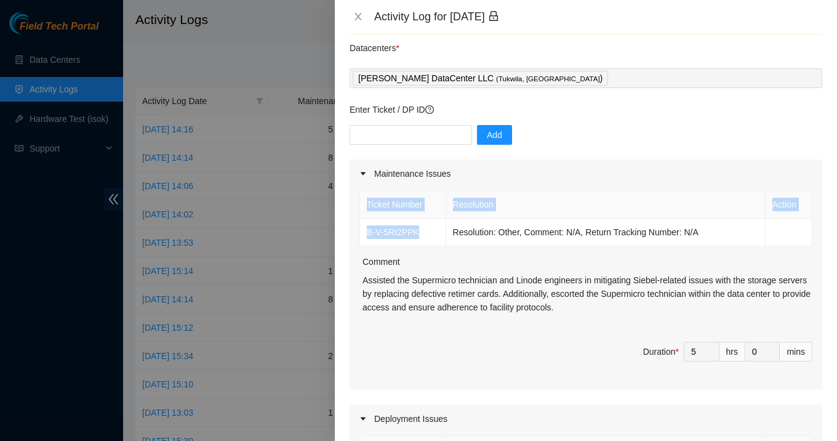
drag, startPoint x: 429, startPoint y: 234, endPoint x: 359, endPoint y: 233, distance: 69.6
click at [359, 233] on div "Ticket Number Resolution Action B-V-5RI2PPK Resolution: Other, Comment: N/A, Re…" at bounding box center [585, 218] width 453 height 56
click at [438, 250] on div "Ticket Number Resolution Action B-V-5RI2PPK Resolution: Other, Comment: N/A, Re…" at bounding box center [586, 289] width 473 height 202
drag, startPoint x: 428, startPoint y: 235, endPoint x: 365, endPoint y: 230, distance: 63.6
click at [365, 230] on td "B-V-5RI2PPK" at bounding box center [403, 232] width 86 height 28
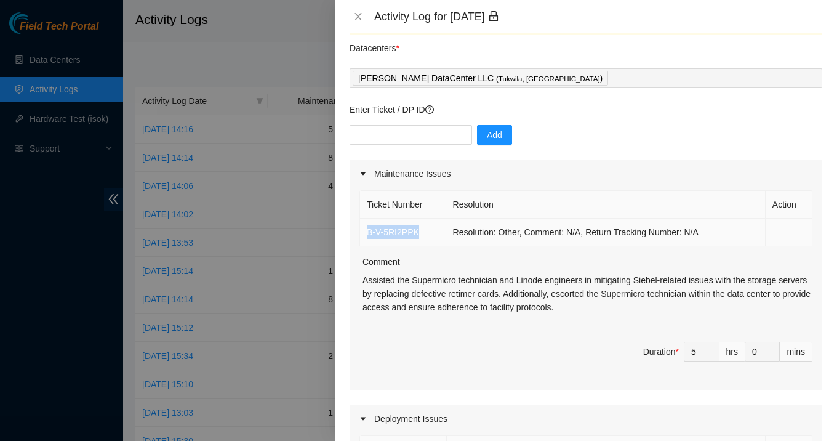
copy link "B-V-5RI2PPK"
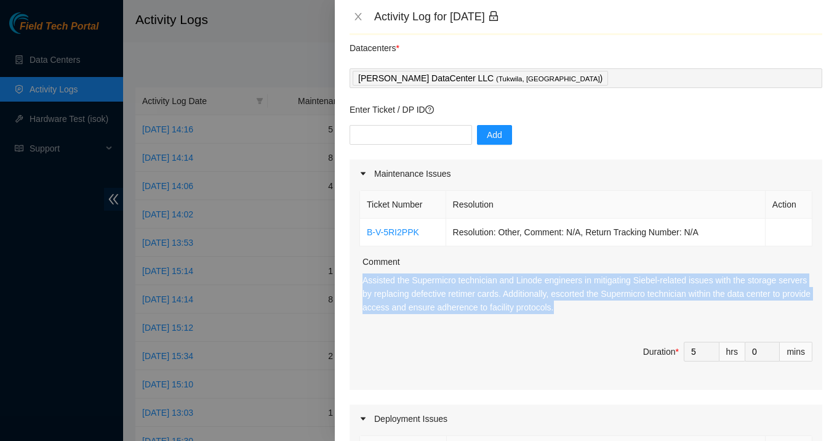
drag, startPoint x: 360, startPoint y: 279, endPoint x: 658, endPoint y: 313, distance: 300.4
click at [658, 313] on div "Ticket Number Resolution Action B-V-5RI2PPK Resolution: Other, Comment: N/A, Re…" at bounding box center [586, 289] width 473 height 202
copy p "Assisted the Supermicro technician and Linode engineers in mitigating Siebel-re…"
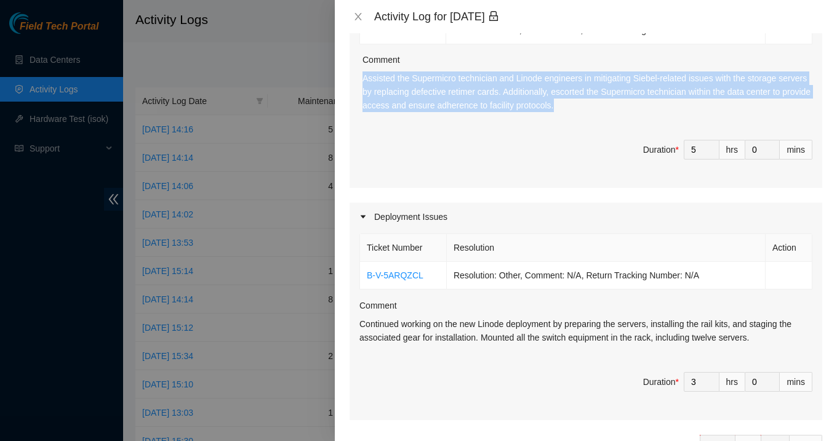
scroll to position [245, 0]
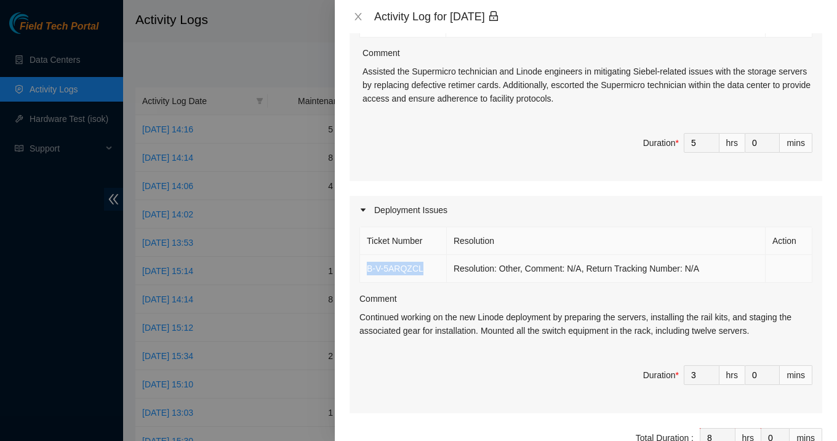
drag, startPoint x: 430, startPoint y: 272, endPoint x: 364, endPoint y: 271, distance: 65.8
click at [364, 271] on td "B-V-5ARQZCL" at bounding box center [403, 269] width 87 height 28
copy link "B-V-5ARQZCL"
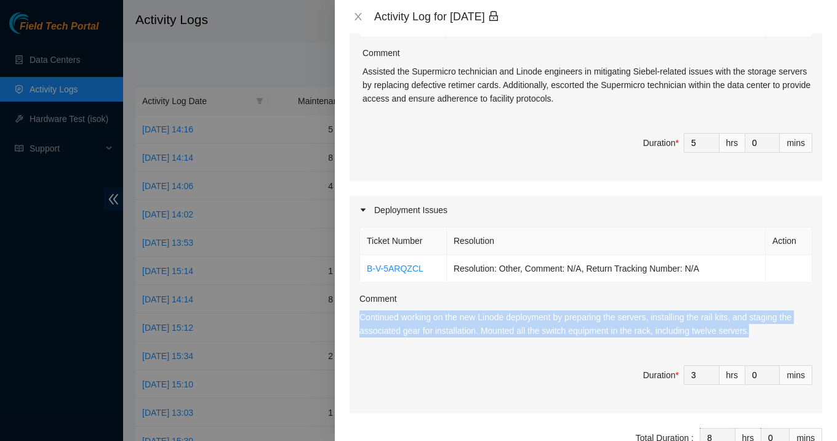
drag, startPoint x: 771, startPoint y: 330, endPoint x: 359, endPoint y: 314, distance: 412.0
click at [359, 314] on p "Continued working on the new Linode deployment by preparing the servers, instal…" at bounding box center [585, 323] width 453 height 27
copy p "Continued working on the new Linode deployment by preparing the servers, instal…"
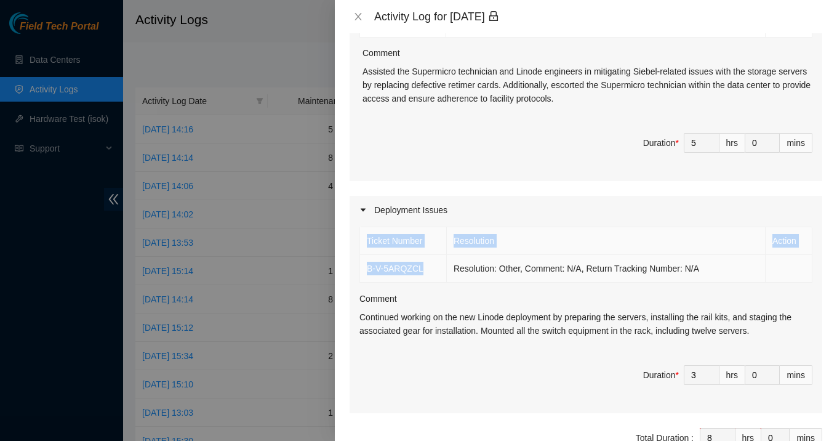
drag, startPoint x: 433, startPoint y: 269, endPoint x: 359, endPoint y: 273, distance: 74.0
click at [359, 273] on div "Ticket Number Resolution Action B-V-5ARQZCL Resolution: Other, Comment: N/A, Re…" at bounding box center [585, 254] width 453 height 56
click at [425, 264] on td "B-V-5ARQZCL" at bounding box center [403, 269] width 87 height 28
drag, startPoint x: 425, startPoint y: 266, endPoint x: 367, endPoint y: 268, distance: 58.5
click at [367, 268] on td "B-V-5ARQZCL" at bounding box center [403, 269] width 87 height 28
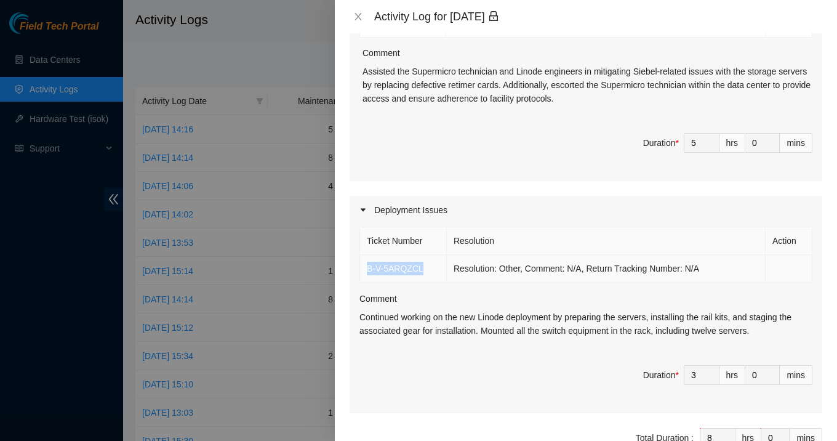
copy link "B-V-5ARQZCL"
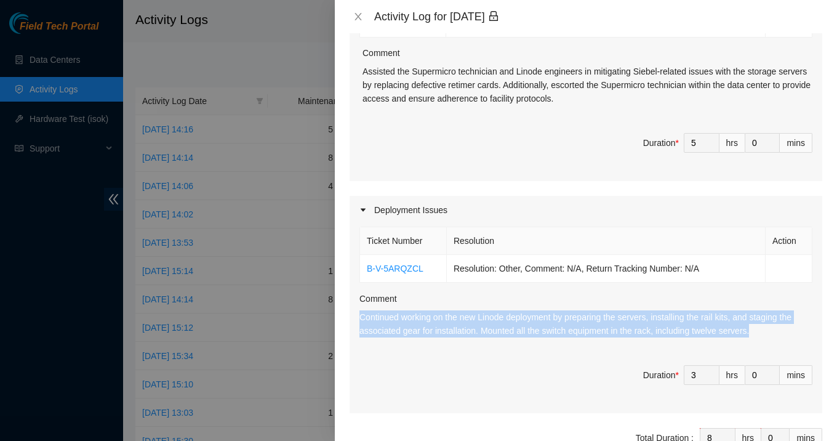
drag, startPoint x: 775, startPoint y: 330, endPoint x: 364, endPoint y: 309, distance: 411.0
click at [358, 308] on div "Ticket Number Resolution Action B-V-5ARQZCL Resolution: Other, Comment: N/A, Re…" at bounding box center [586, 318] width 473 height 188
copy div "Continued working on the new Linode deployment by preparing the servers, instal…"
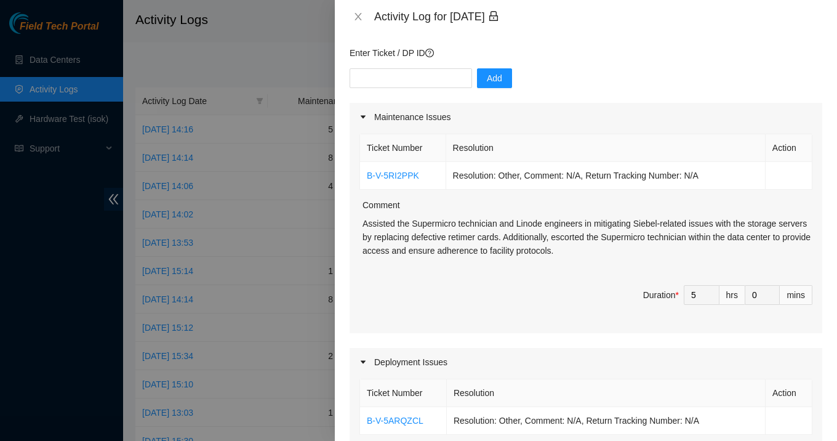
scroll to position [0, 0]
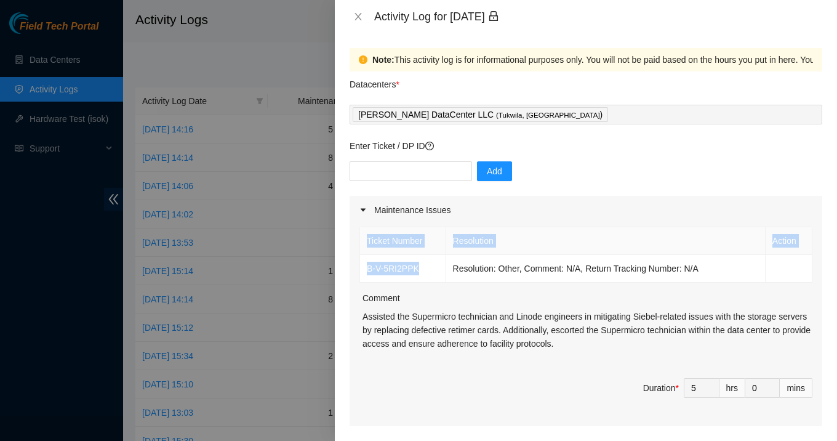
drag, startPoint x: 420, startPoint y: 269, endPoint x: 353, endPoint y: 270, distance: 67.1
click at [353, 270] on div "Ticket Number Resolution Action B-V-5RI2PPK Resolution: Other, Comment: N/A, Re…" at bounding box center [586, 325] width 473 height 202
click at [430, 266] on td "B-V-5RI2PPK" at bounding box center [403, 269] width 86 height 28
drag, startPoint x: 428, startPoint y: 271, endPoint x: 364, endPoint y: 271, distance: 64.0
click at [364, 271] on td "B-V-5RI2PPK" at bounding box center [403, 269] width 86 height 28
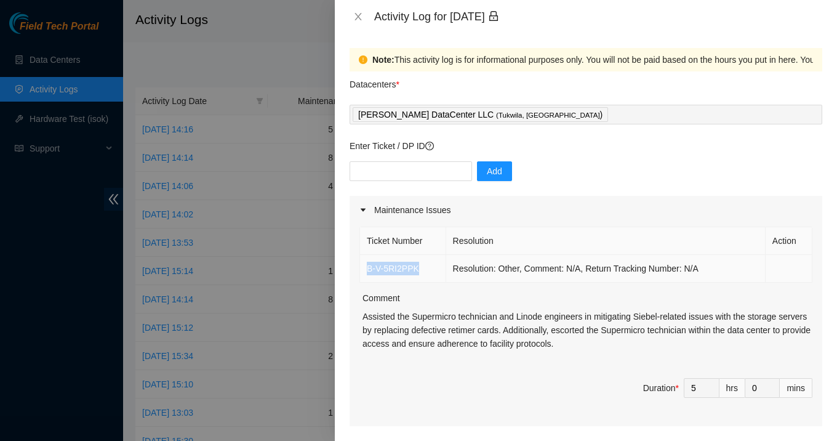
copy link "B-V-5RI2PPK"
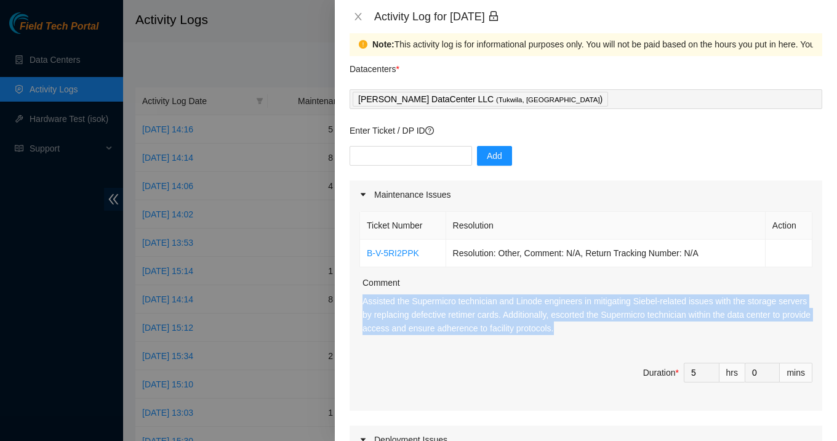
drag, startPoint x: 361, startPoint y: 300, endPoint x: 652, endPoint y: 327, distance: 292.3
click at [652, 327] on div "Ticket Number Resolution Action B-V-5RI2PPK Resolution: Other, Comment: N/A, Re…" at bounding box center [586, 310] width 473 height 202
copy p "Assisted the Supermicro technician and Linode engineers in mitigating Siebel-re…"
click at [360, 17] on icon "close" at bounding box center [358, 17] width 10 height 10
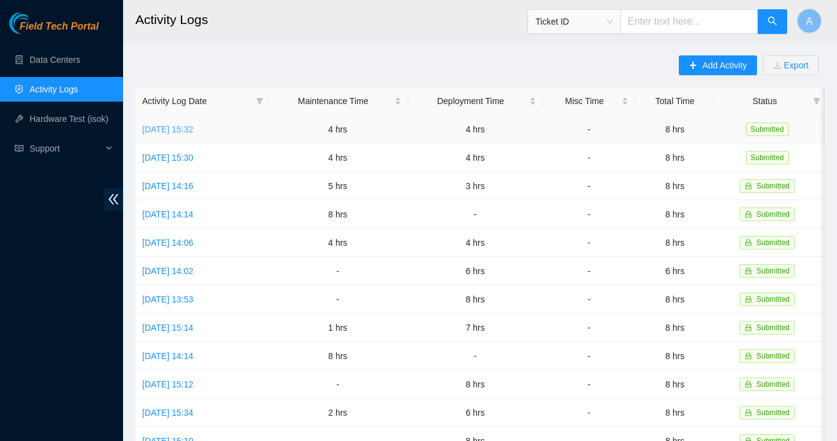
click at [193, 129] on link "[DATE] 15:32" at bounding box center [167, 129] width 51 height 10
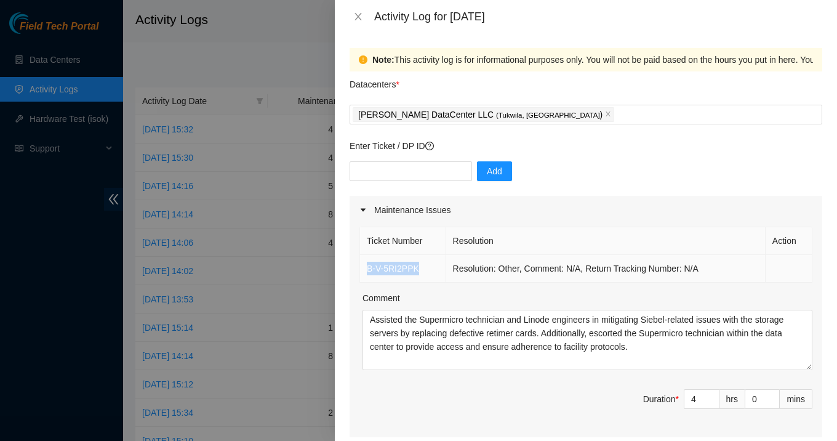
drag, startPoint x: 428, startPoint y: 267, endPoint x: 360, endPoint y: 270, distance: 68.4
click at [360, 270] on td "B-V-5RI2PPK" at bounding box center [403, 269] width 86 height 28
copy link "B-V-5RI2PPK"
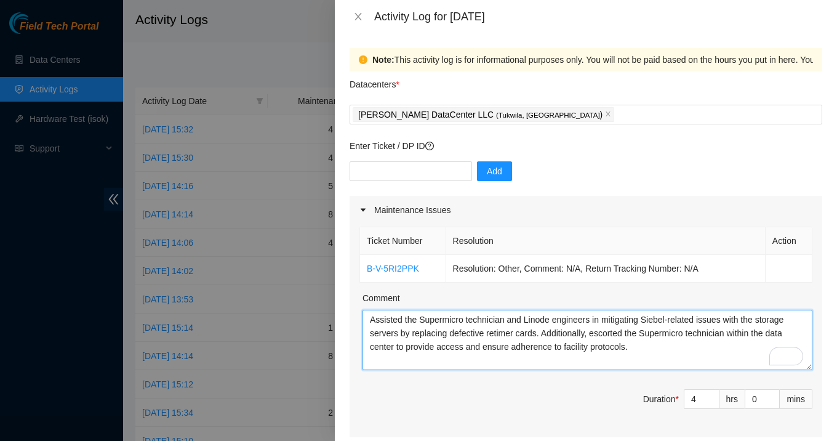
drag, startPoint x: 646, startPoint y: 348, endPoint x: 351, endPoint y: 317, distance: 296.4
click at [351, 317] on div "Ticket Number Resolution Action B-V-5RI2PPK Resolution: Other, Comment: N/A, Re…" at bounding box center [586, 330] width 473 height 213
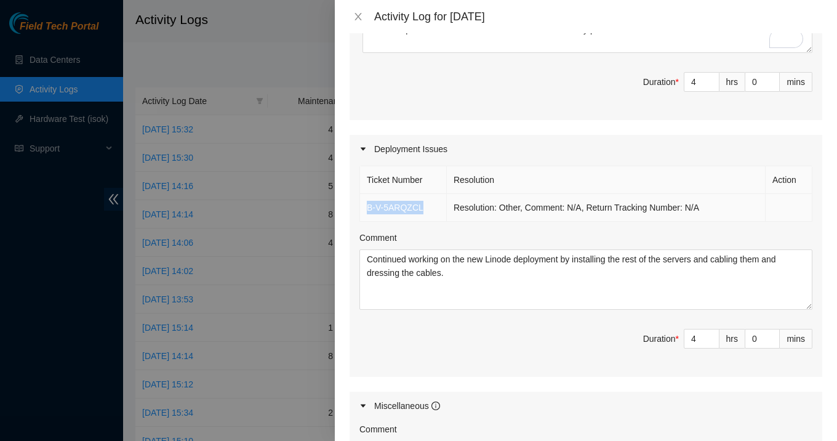
drag, startPoint x: 426, startPoint y: 206, endPoint x: 365, endPoint y: 211, distance: 61.1
click at [365, 211] on td "B-V-5ARQZCL" at bounding box center [403, 208] width 87 height 28
copy link "B-V-5ARQZCL"
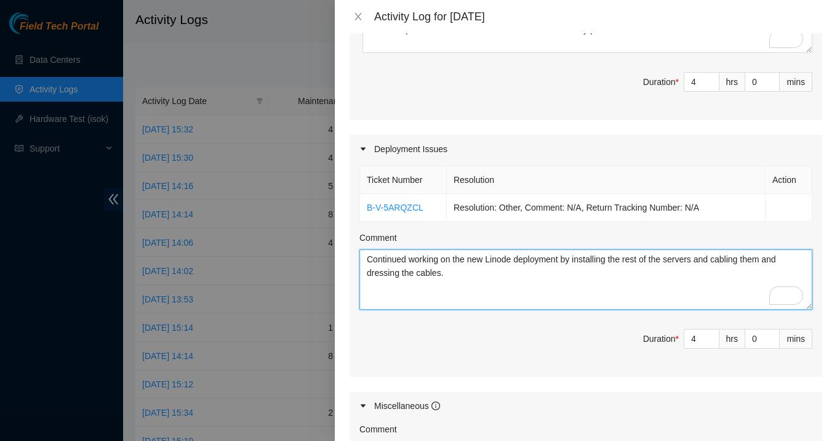
drag, startPoint x: 465, startPoint y: 299, endPoint x: 364, endPoint y: 270, distance: 104.6
click at [364, 270] on textarea "Continued working on the new Linode deployment by installing the rest of the se…" at bounding box center [585, 279] width 453 height 60
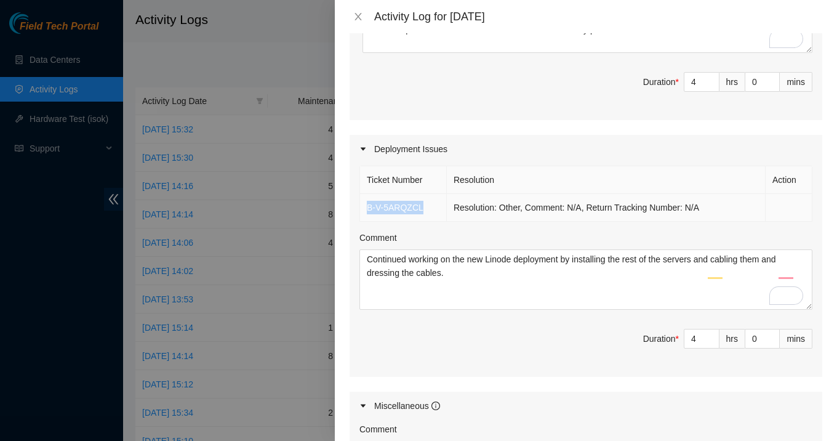
drag, startPoint x: 429, startPoint y: 207, endPoint x: 375, endPoint y: 206, distance: 53.5
click at [364, 206] on td "B-V-5ARQZCL" at bounding box center [403, 208] width 87 height 28
copy link "B-V-5ARQZCL"
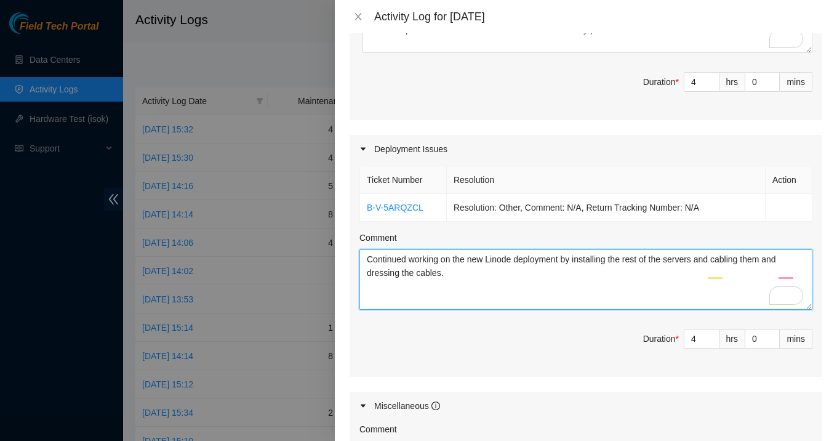
drag, startPoint x: 460, startPoint y: 283, endPoint x: 383, endPoint y: 266, distance: 78.8
click at [383, 266] on textarea "Continued working on the new Linode deployment by installing the rest of the se…" at bounding box center [585, 279] width 453 height 60
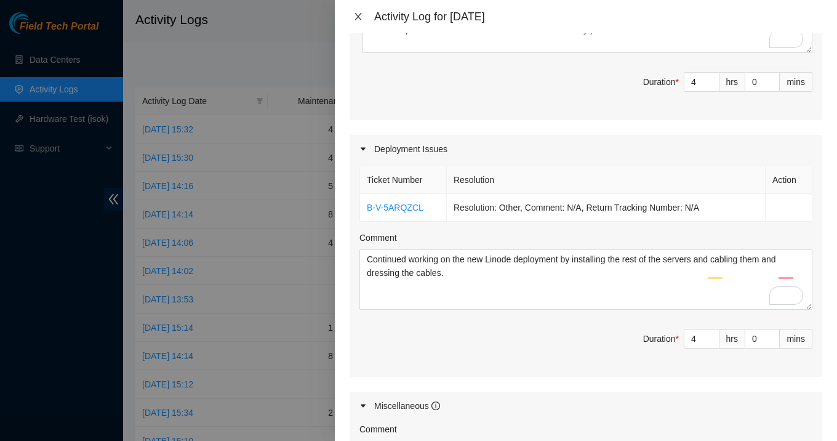
click at [359, 14] on icon "close" at bounding box center [357, 16] width 7 height 7
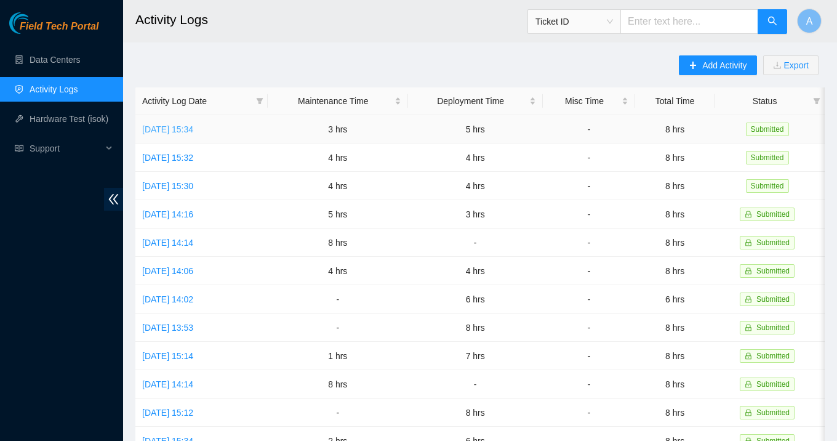
click at [193, 131] on link "[DATE] 15:34" at bounding box center [167, 129] width 51 height 10
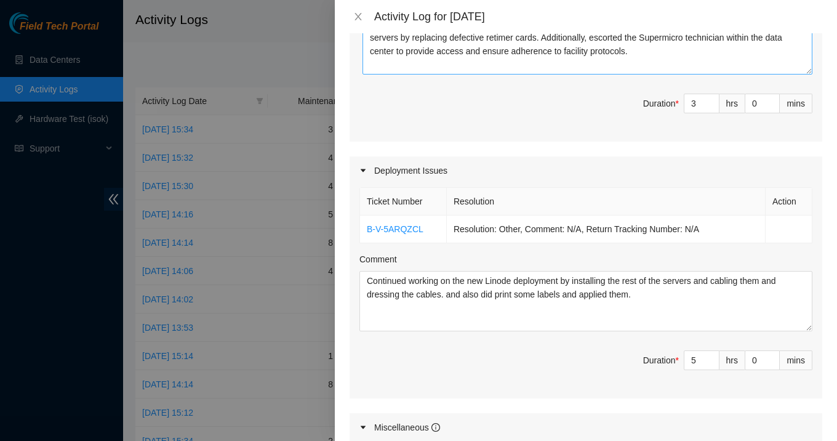
scroll to position [333, 0]
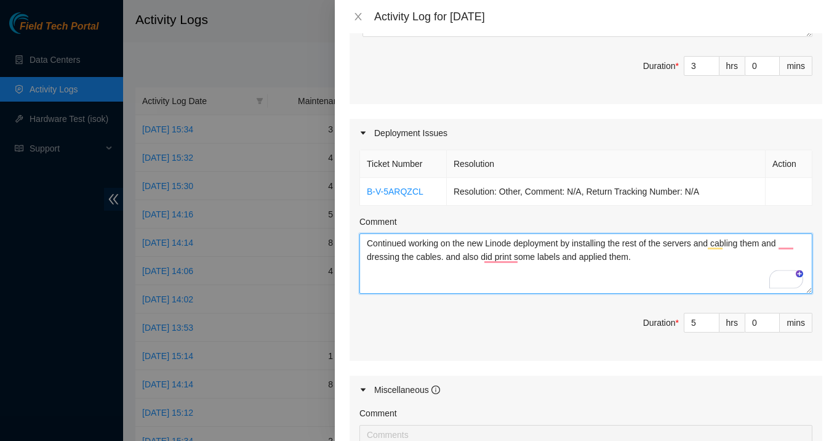
drag, startPoint x: 644, startPoint y: 264, endPoint x: 374, endPoint y: 242, distance: 271.0
click at [356, 242] on div "Ticket Number Resolution Action B-V-5ARQZCL Resolution: Other, Comment: N/A, Re…" at bounding box center [586, 253] width 473 height 213
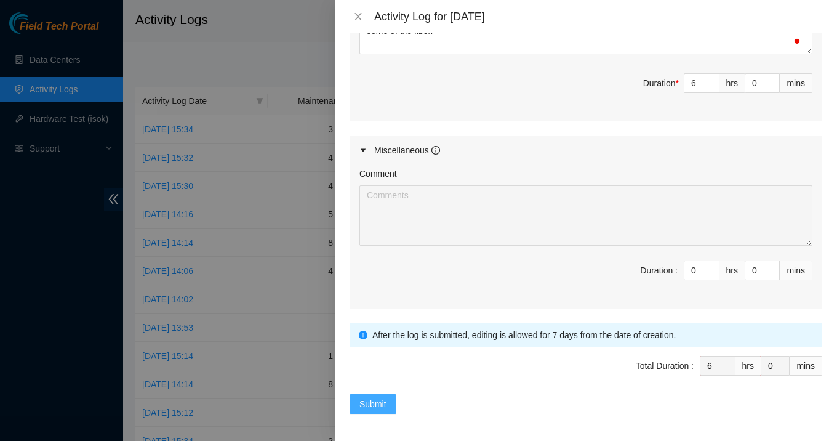
type textarea "Continued working on the new Linode deployment by installing the rest of the se…"
click at [369, 398] on span "Submit" at bounding box center [372, 404] width 27 height 14
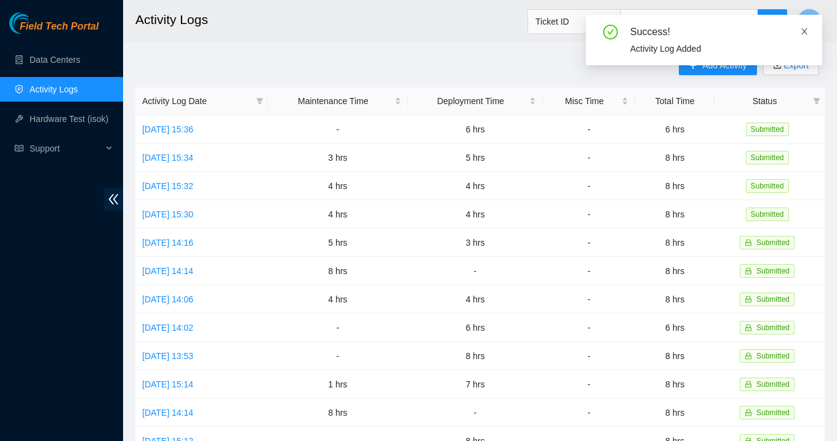
click at [802, 33] on icon "close" at bounding box center [804, 31] width 9 height 9
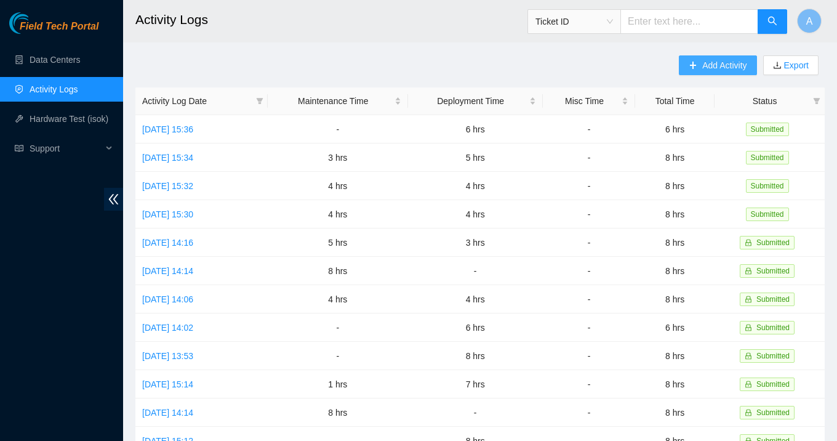
click at [712, 64] on span "Add Activity" at bounding box center [724, 65] width 44 height 14
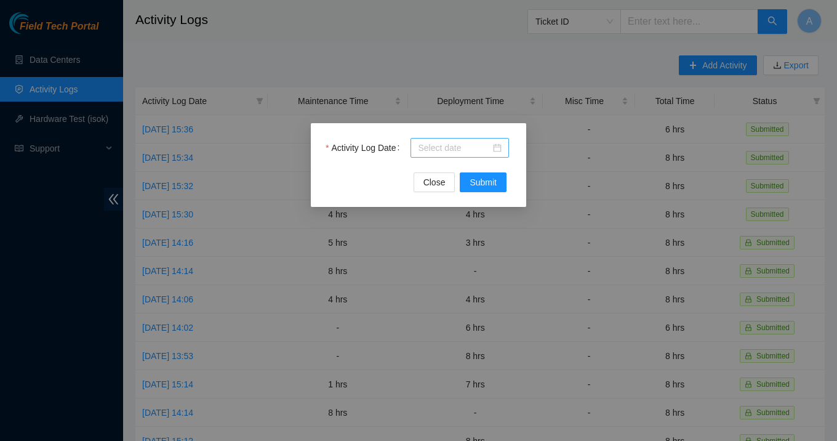
click at [497, 148] on div at bounding box center [460, 148] width 84 height 14
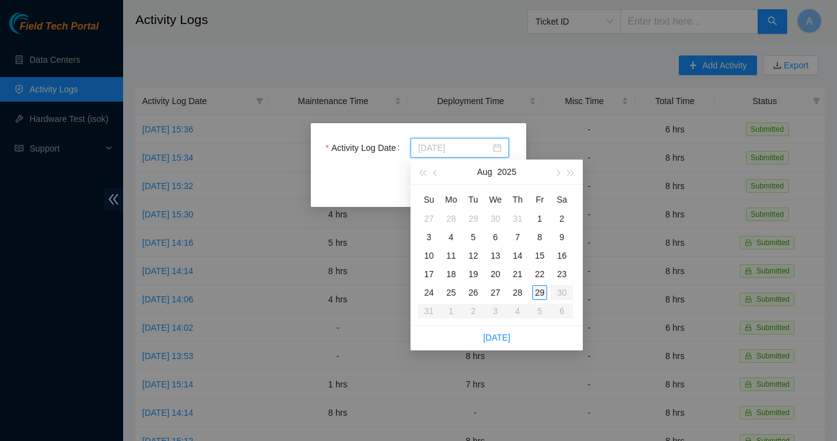
type input "2025-08-29"
click at [543, 291] on div "29" at bounding box center [539, 292] width 15 height 15
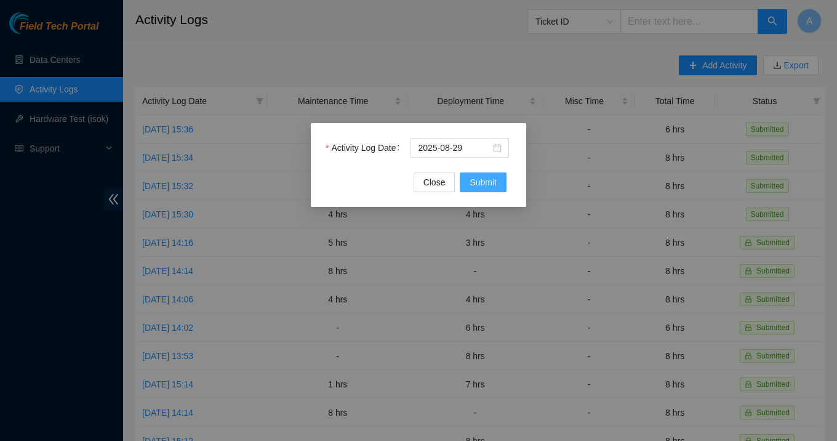
click at [484, 180] on span "Submit" at bounding box center [483, 182] width 27 height 14
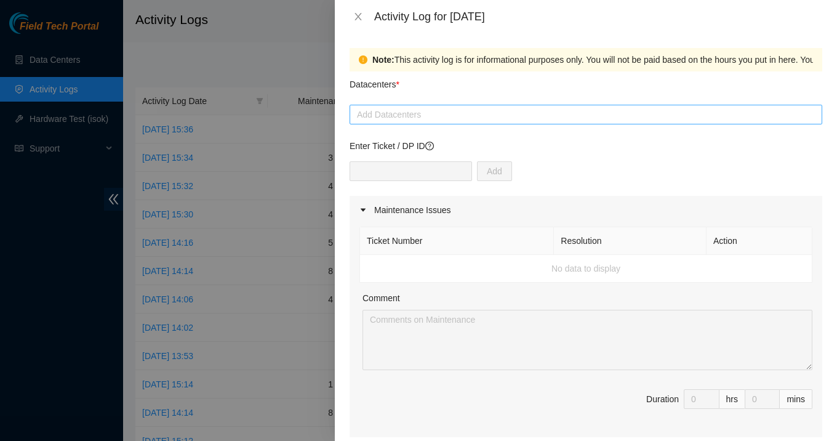
click at [436, 122] on div "Add Datacenters" at bounding box center [586, 115] width 473 height 20
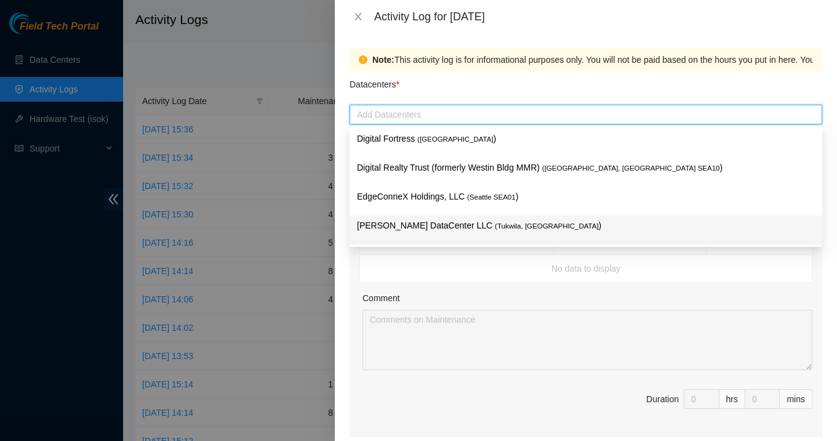
click at [431, 231] on p "[PERSON_NAME] DataCenter LLC ( [GEOGRAPHIC_DATA], [GEOGRAPHIC_DATA] )" at bounding box center [586, 225] width 458 height 14
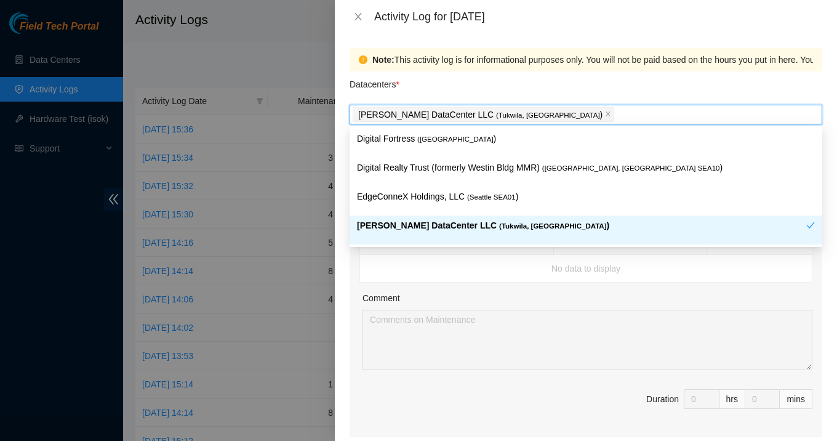
click at [418, 278] on td "No data to display" at bounding box center [586, 269] width 452 height 28
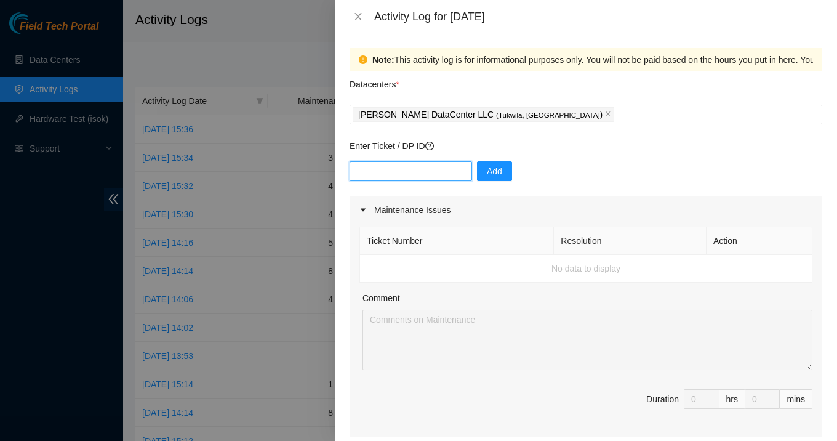
click at [391, 174] on input "text" at bounding box center [411, 171] width 122 height 20
type input "DP77028"
click at [487, 177] on span "Add" at bounding box center [494, 171] width 15 height 14
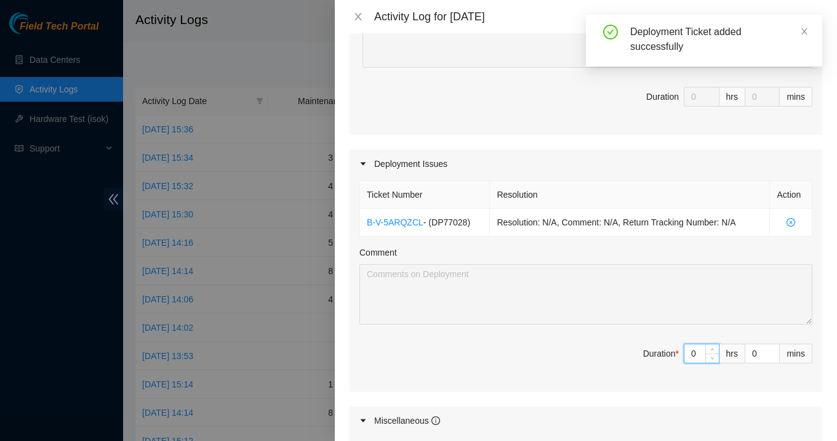
drag, startPoint x: 700, startPoint y: 354, endPoint x: 676, endPoint y: 356, distance: 24.7
click at [676, 356] on span "Duration * 0 hrs 0 mins" at bounding box center [585, 360] width 453 height 34
type input "8"
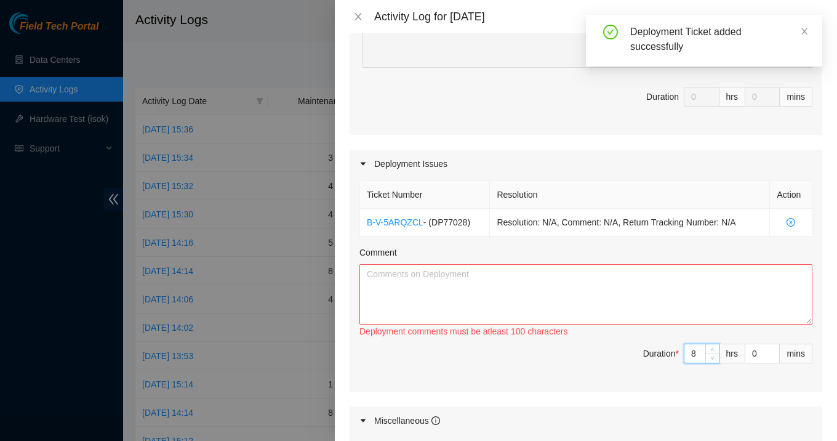
type input "8"
click at [574, 301] on textarea "Comment" at bounding box center [585, 294] width 453 height 60
paste textarea "Continued working on the new Linode deployment by installing the rest of the se…"
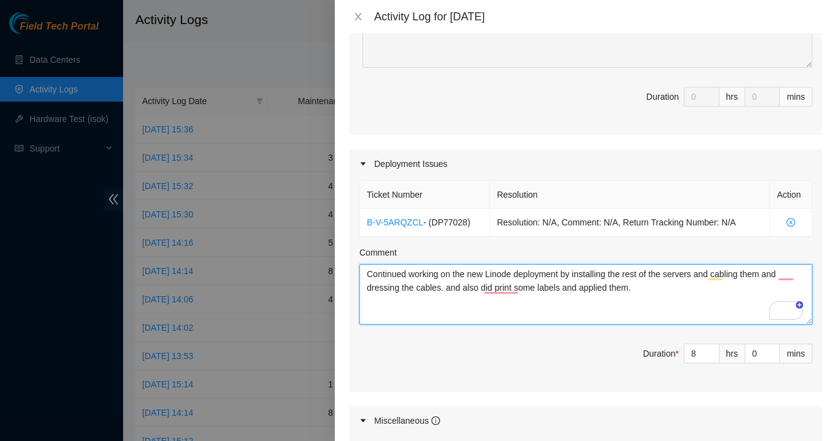
drag, startPoint x: 578, startPoint y: 272, endPoint x: 649, endPoint y: 282, distance: 70.8
click at [670, 289] on textarea "Continued working on the new Linode deployment by installing the rest of the se…" at bounding box center [585, 294] width 453 height 60
drag, startPoint x: 648, startPoint y: 289, endPoint x: 580, endPoint y: 268, distance: 71.4
click at [580, 268] on textarea "Continued working on the new Linode deployment by installing the rest of the se…" at bounding box center [585, 294] width 453 height 60
click at [744, 287] on textarea "Continued working on the new Linode deployment by making the rest of the fiber …" at bounding box center [585, 294] width 453 height 60
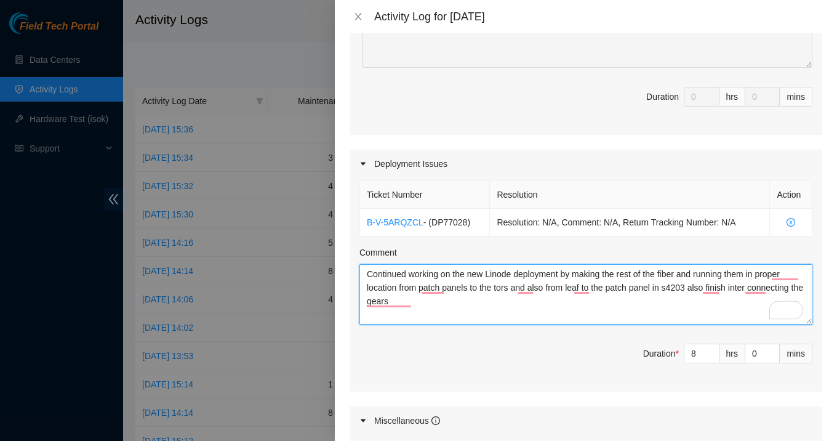
click at [524, 305] on textarea "Continued working on the new Linode deployment by making the rest of the fiber …" at bounding box center [585, 294] width 453 height 60
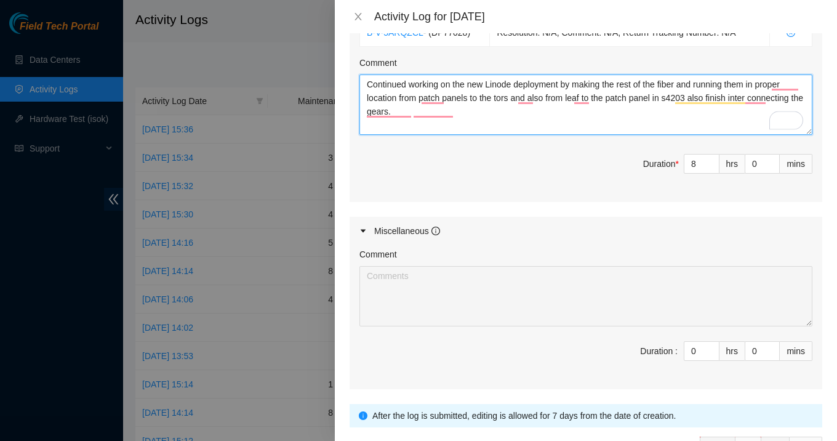
scroll to position [572, 0]
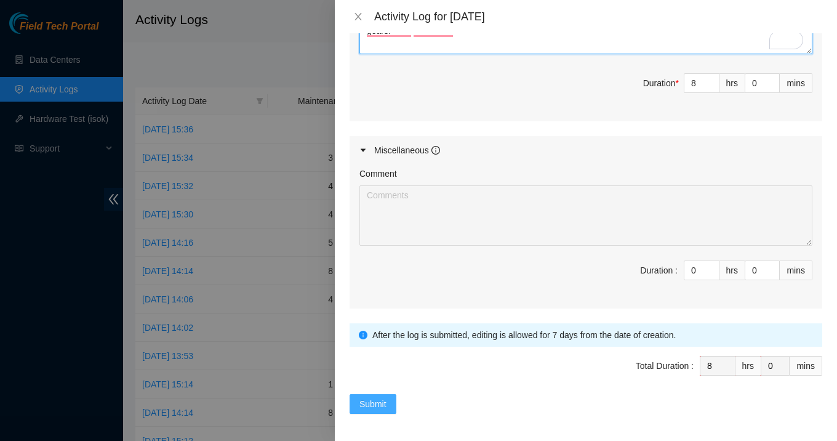
type textarea "Continued working on the new Linode deployment by making the rest of the fiber …"
click at [389, 396] on button "Submit" at bounding box center [373, 404] width 47 height 20
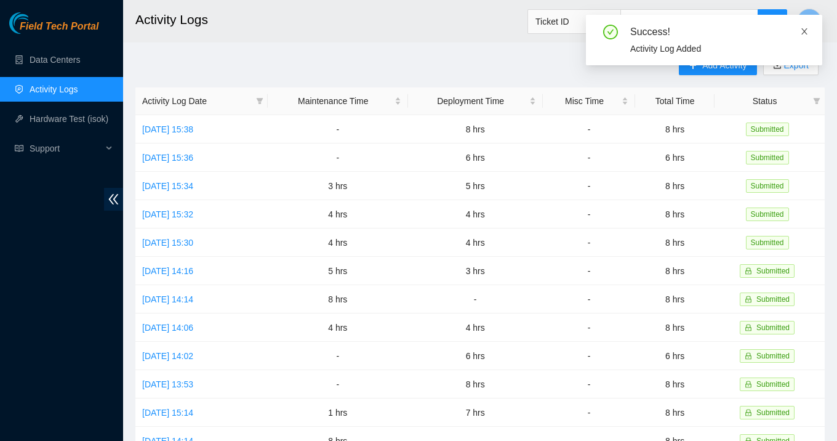
click at [802, 27] on icon "close" at bounding box center [804, 31] width 9 height 9
